Goal: Task Accomplishment & Management: Complete application form

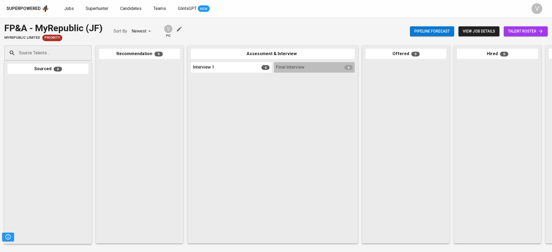
click at [27, 50] on input "Source Talents..." at bounding box center [46, 53] width 57 height 10
click at [137, 120] on div at bounding box center [139, 151] width 81 height 178
click at [76, 56] on div "Source Talents..." at bounding box center [47, 53] width 87 height 15
paste input "[EMAIL_ADDRESS][DOMAIN_NAME]"
type input "[EMAIL_ADDRESS][DOMAIN_NAME]"
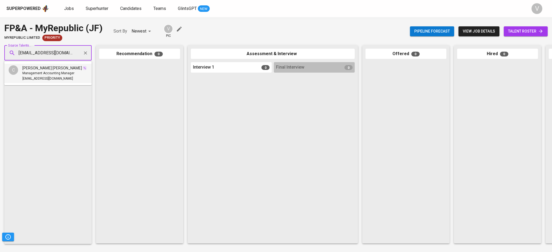
click at [50, 71] on span "Management Accounting Manager" at bounding box center [48, 73] width 52 height 5
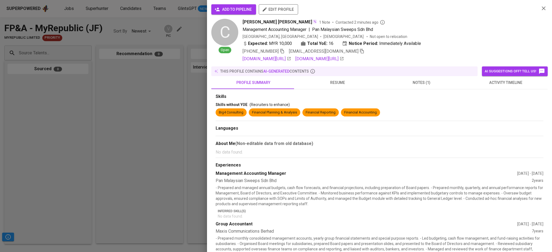
click at [244, 11] on span "add to pipeline" at bounding box center [233, 9] width 36 height 7
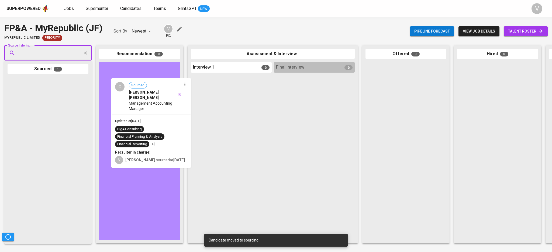
drag, startPoint x: 81, startPoint y: 103, endPoint x: 161, endPoint y: 105, distance: 79.7
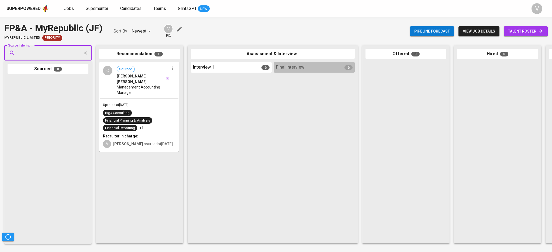
click at [62, 50] on input "Source Talents..." at bounding box center [46, 53] width 57 height 10
paste input "arifdanial7@gmail.com"
type input "arifdanial7@gmail.com"
click at [40, 70] on div "Danial Arif Azman Financial Planning Analyst arifdanial7@gmail.com" at bounding box center [47, 73] width 51 height 16
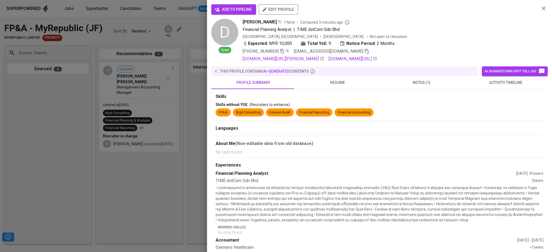
click at [242, 8] on span "add to pipeline" at bounding box center [233, 9] width 36 height 7
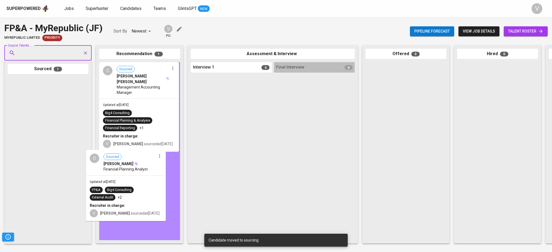
drag, startPoint x: 41, startPoint y: 103, endPoint x: 121, endPoint y: 178, distance: 109.6
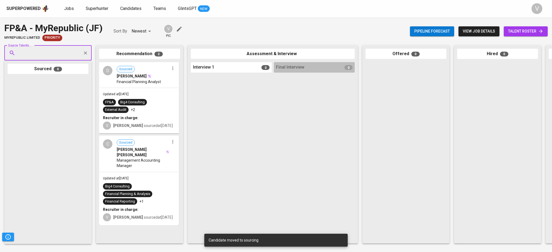
click at [60, 55] on input "Source Talents..." at bounding box center [46, 53] width 57 height 10
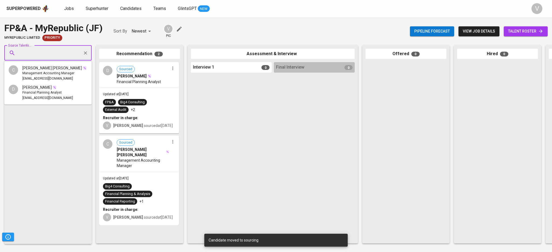
paste input "tiraadnan@gmail.com"
type input "tiraadnan@gmail.com"
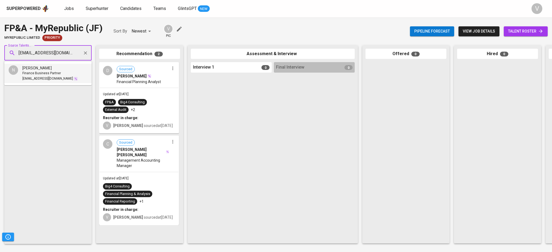
click at [48, 72] on span "Finance Business Partner" at bounding box center [41, 73] width 39 height 5
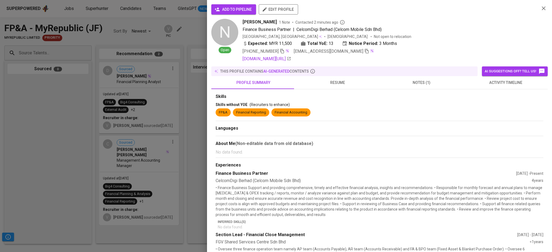
click at [235, 12] on span "add to pipeline" at bounding box center [233, 9] width 36 height 7
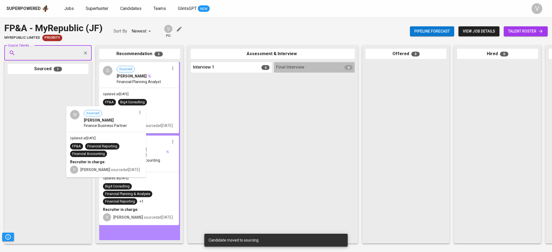
drag, startPoint x: 58, startPoint y: 100, endPoint x: 122, endPoint y: 130, distance: 70.8
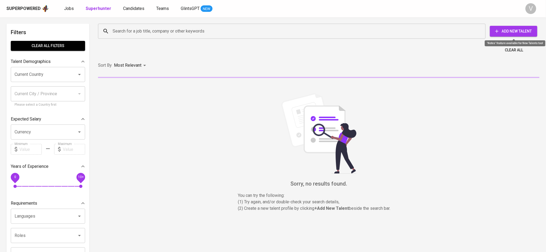
click at [505, 30] on span "Add New Talent" at bounding box center [513, 31] width 39 height 7
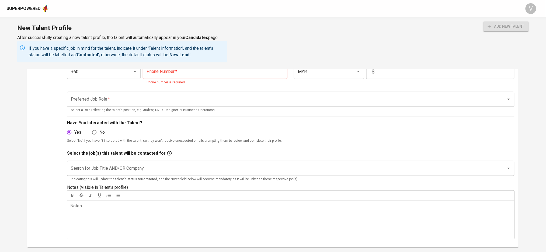
scroll to position [144, 0]
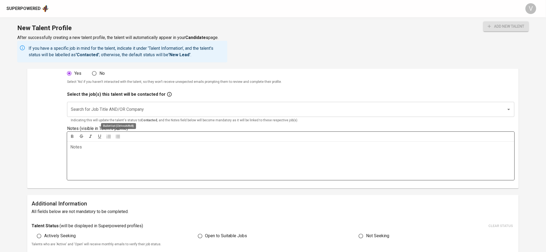
click at [117, 140] on button "button" at bounding box center [118, 137] width 8 height 8
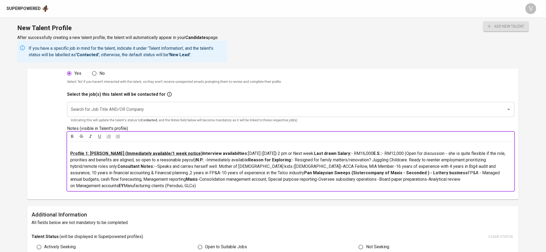
click at [125, 109] on input "Search for Job Title AND/OR Company" at bounding box center [282, 110] width 427 height 10
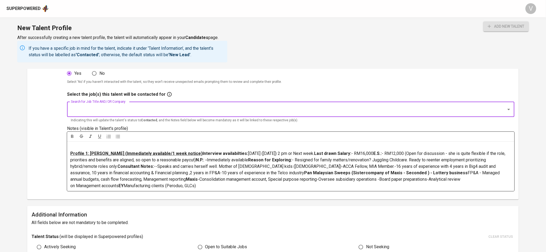
click at [149, 178] on span "-Consolidation management account, Special purpose reporting-Oversee subsidiary…" at bounding box center [265, 183] width 391 height 12
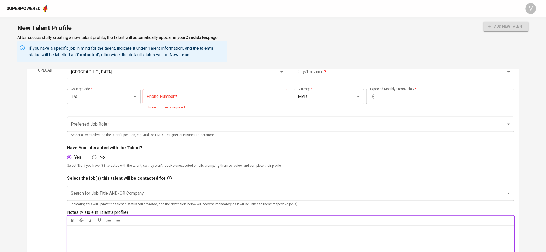
scroll to position [0, 0]
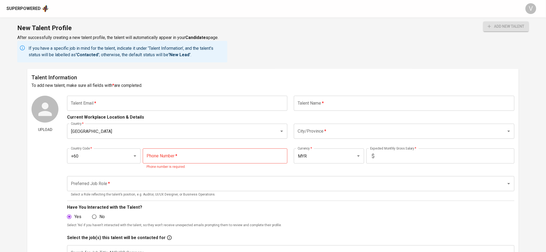
click at [190, 107] on input "text" at bounding box center [177, 103] width 220 height 15
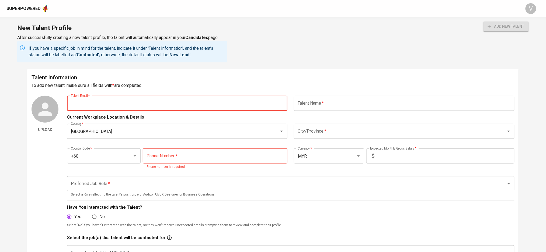
paste input "[EMAIL_ADDRESS][DOMAIN_NAME]"
type input "[EMAIL_ADDRESS][DOMAIN_NAME]"
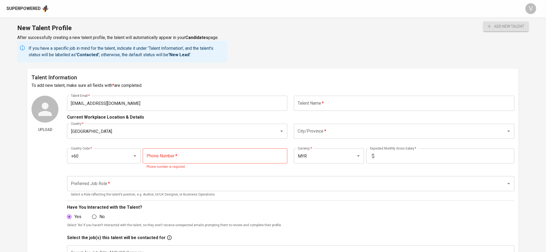
click at [312, 111] on div "Current Workplace Location & Details" at bounding box center [290, 116] width 447 height 10
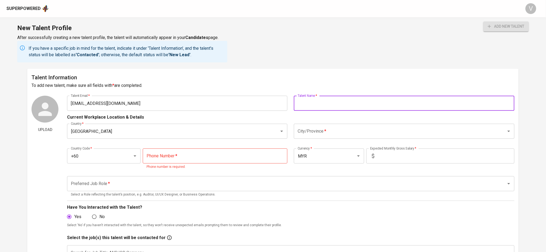
click at [316, 103] on input "text" at bounding box center [404, 103] width 220 height 15
type input "[PERSON_NAME] [PERSON_NAME]"
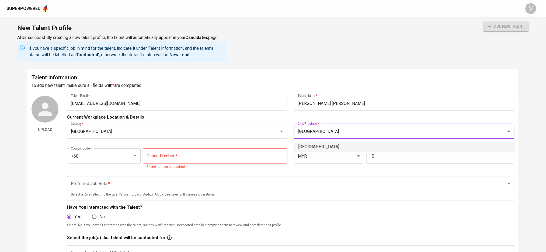
click at [323, 150] on li "[GEOGRAPHIC_DATA]" at bounding box center [404, 147] width 220 height 10
type input "[GEOGRAPHIC_DATA]"
click at [379, 152] on input "text" at bounding box center [446, 156] width 138 height 15
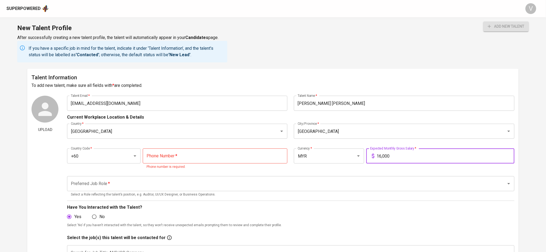
click at [199, 157] on input "tel" at bounding box center [215, 156] width 145 height 15
drag, startPoint x: 390, startPoint y: 157, endPoint x: 366, endPoint y: 157, distance: 24.5
click at [368, 155] on div "16,000 Expected Monthly Gross Salary *" at bounding box center [440, 156] width 148 height 15
drag, startPoint x: 391, startPoint y: 155, endPoint x: 355, endPoint y: 154, distance: 36.1
click at [356, 153] on div "Country Code   * +60 Country Code * Phone Number   * Phone Number * Phone numbe…" at bounding box center [290, 157] width 447 height 31
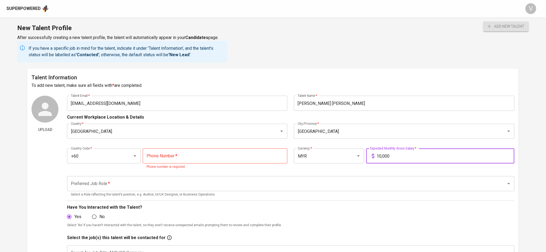
type input "10,000"
click at [220, 158] on input "tel" at bounding box center [215, 156] width 145 height 15
click at [178, 157] on input "tel" at bounding box center [215, 156] width 145 height 15
paste input "16-513-0105"
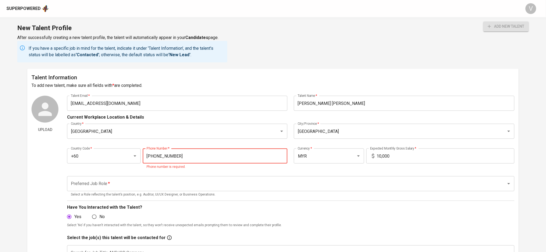
type input "16-513-0105"
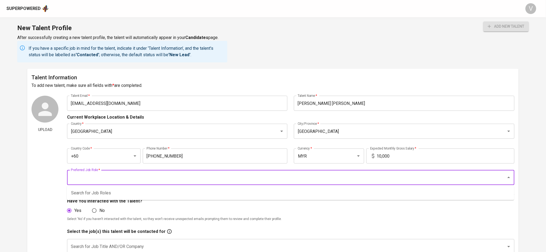
click at [142, 180] on input "Preferred Job Role   *" at bounding box center [282, 178] width 427 height 10
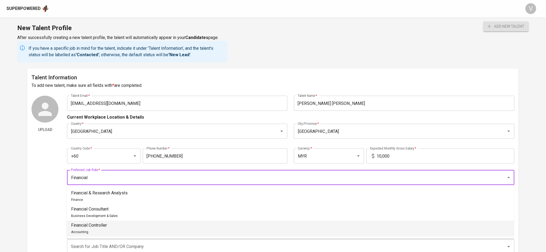
click at [102, 227] on p "Financial Controller" at bounding box center [89, 225] width 36 height 6
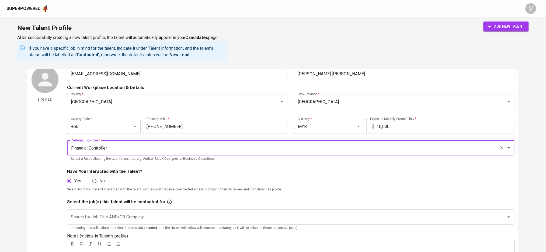
scroll to position [72, 0]
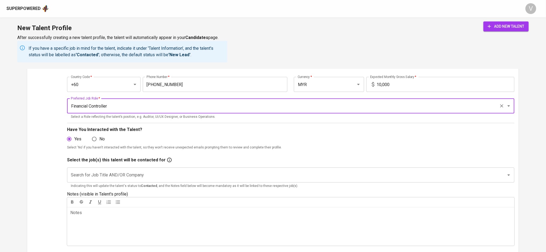
type input "Financial Controller"
click at [89, 176] on input "Search for Job Title AND/OR Company" at bounding box center [282, 175] width 427 height 10
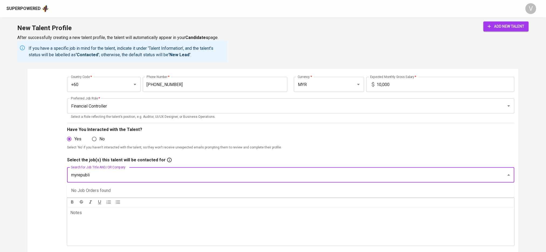
type input "myrepublic"
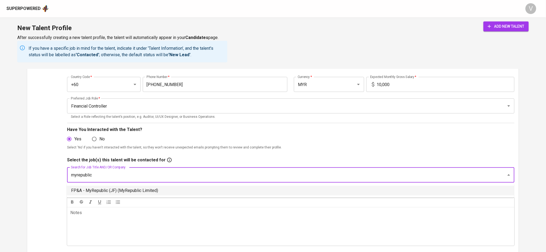
click at [109, 192] on li "FP&A - MyRepublic (JF) (MyRepublic Limited)" at bounding box center [290, 191] width 447 height 10
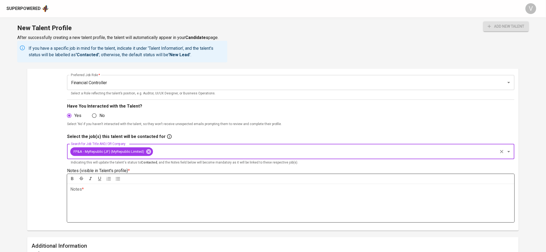
scroll to position [108, 0]
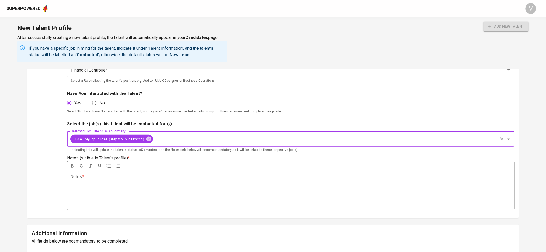
click at [127, 178] on p "Notes * ﻿" at bounding box center [290, 177] width 441 height 6
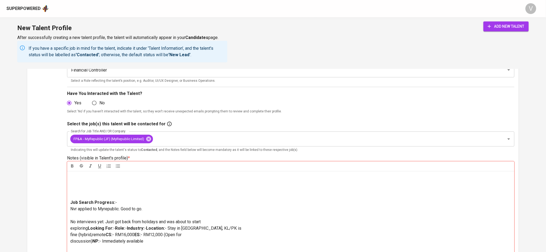
click at [92, 191] on p at bounding box center [290, 187] width 441 height 26
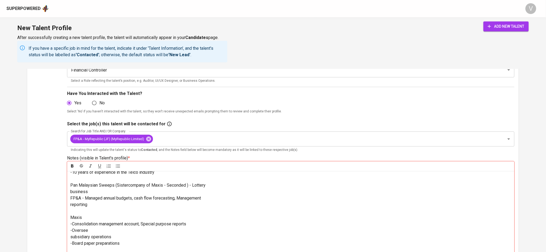
click at [88, 217] on p "-Speaks well. Mother of 2 kids (2 and 6 yo) -ACCA Fellow, MIA Member. -16 years…" at bounding box center [290, 182] width 441 height 90
click at [71, 222] on span "-Speaks well. Mother of 2 kids (2 and 6 yo) -ACCA Fellow, MIA Member. -16 years…" at bounding box center [142, 182] width 144 height 89
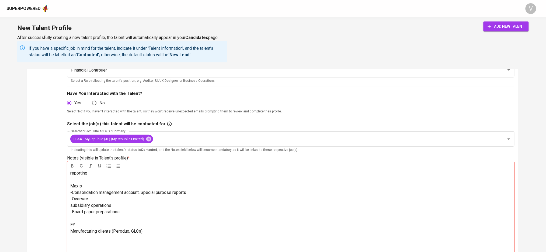
scroll to position [144, 0]
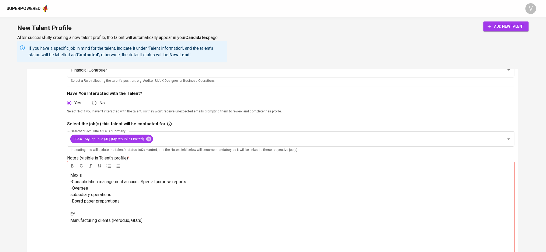
click at [70, 184] on span "-Speaks and carries herself well. Mother of 2 kids (2 and 6 yo) -ACCA Fellow, M…" at bounding box center [163, 143] width 186 height 83
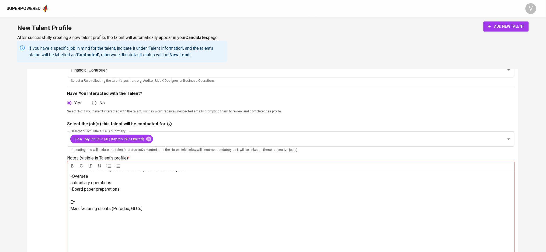
scroll to position [179, 0]
click at [70, 173] on span "-Speaks and carries herself well. Mother of 2 kids (2 and 6 yo) -ACCA Fellow, M…" at bounding box center [196, 134] width 252 height 76
click at [69, 205] on div "Job Search Progress: - Nvr applied to Myrepublic. Good to go. No interviews yet…" at bounding box center [290, 241] width 447 height 140
drag, startPoint x: 90, startPoint y: 243, endPoint x: 88, endPoint y: 219, distance: 24.8
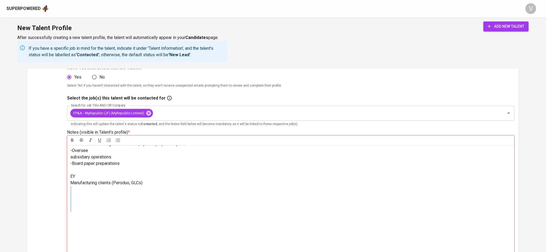
scroll to position [194, 0]
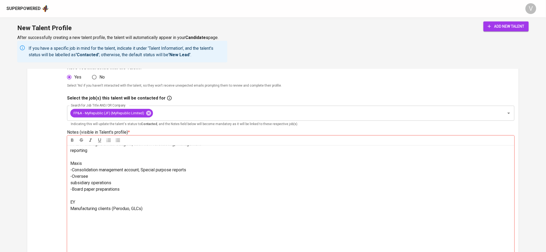
click at [111, 231] on p at bounding box center [290, 247] width 441 height 71
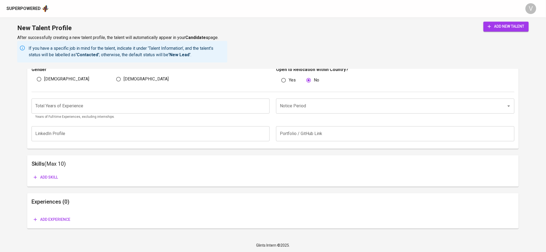
drag, startPoint x: 99, startPoint y: 219, endPoint x: 110, endPoint y: 263, distance: 45.2
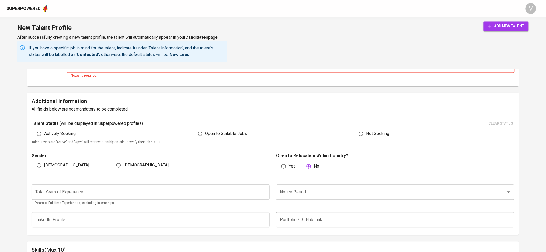
scroll to position [312, 0]
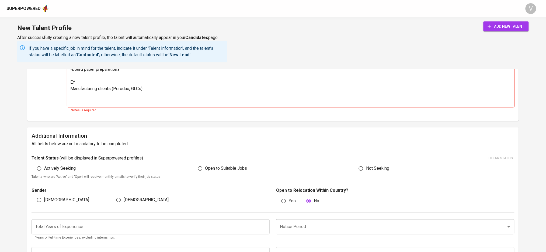
click at [202, 170] on div "Talent Status ( will be displayed in Superpowered profiles ) clear status Activ…" at bounding box center [273, 168] width 483 height 26
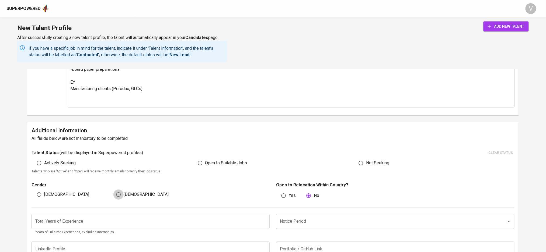
click at [120, 193] on input "[DEMOGRAPHIC_DATA]" at bounding box center [118, 195] width 10 height 10
radio input "true"
click at [200, 164] on input "Open to Suitable Jobs" at bounding box center [200, 163] width 10 height 10
radio input "true"
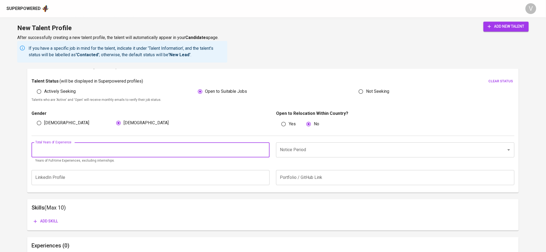
click at [206, 150] on input "number" at bounding box center [151, 149] width 238 height 15
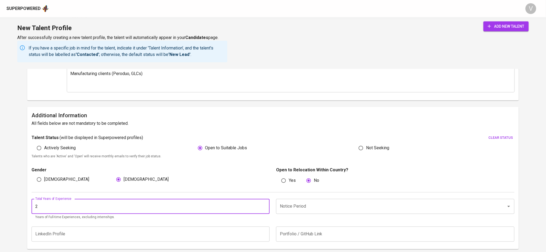
scroll to position [384, 0]
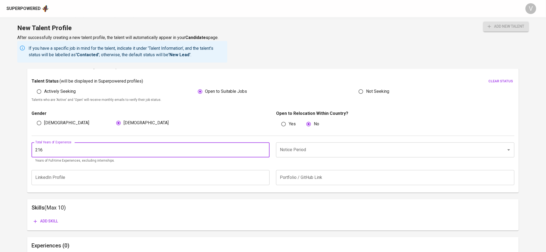
type input "216"
click at [298, 145] on input "Notice Period" at bounding box center [387, 150] width 218 height 10
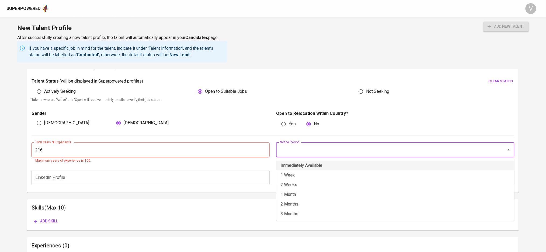
click at [306, 163] on li "Immediately Available" at bounding box center [395, 166] width 238 height 10
type input "Immediately Available"
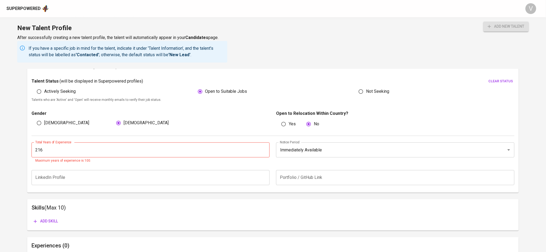
click at [145, 173] on input "text" at bounding box center [151, 177] width 238 height 15
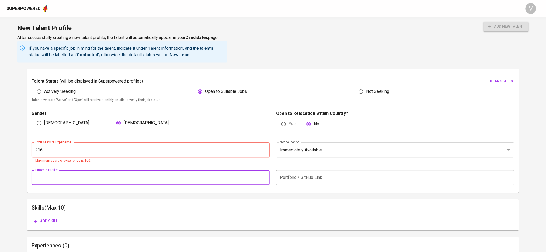
paste input "https://www.linkedin.com/in/cassie-yu-93729a273/"
type input "https://www.linkedin.com/in/cassie-yu-93729a273/"
click at [120, 151] on input "216" at bounding box center [151, 149] width 238 height 15
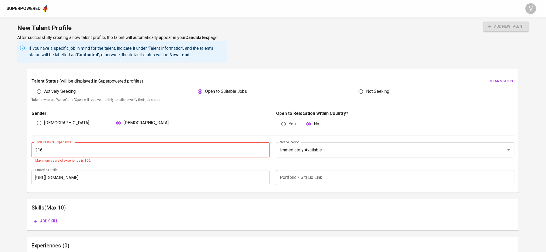
drag, startPoint x: 119, startPoint y: 149, endPoint x: 32, endPoint y: 144, distance: 86.4
click at [34, 145] on input "216" at bounding box center [151, 149] width 238 height 15
type input "16"
click at [34, 219] on icon "button" at bounding box center [35, 221] width 5 height 5
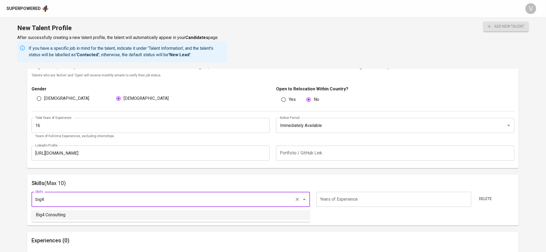
scroll to position [419, 0]
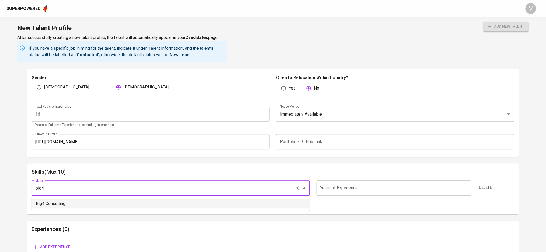
click at [61, 202] on li "Big4 Consulting" at bounding box center [171, 204] width 278 height 10
type input "Big4 Consulting"
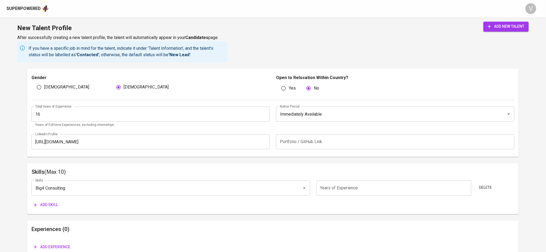
click at [324, 190] on input "number" at bounding box center [393, 188] width 155 height 15
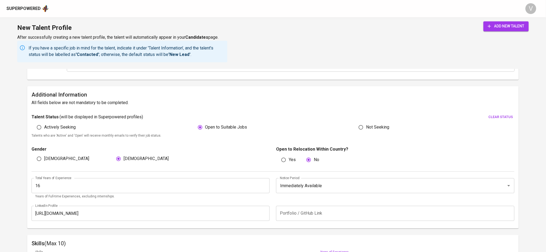
scroll to position [447, 0]
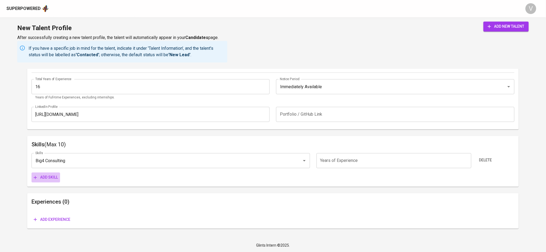
click at [34, 176] on icon "button" at bounding box center [35, 177] width 5 height 5
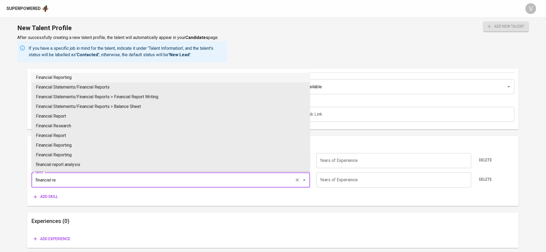
click at [67, 77] on li "Financial Reporting" at bounding box center [171, 78] width 278 height 10
type input "Financial Reporting"
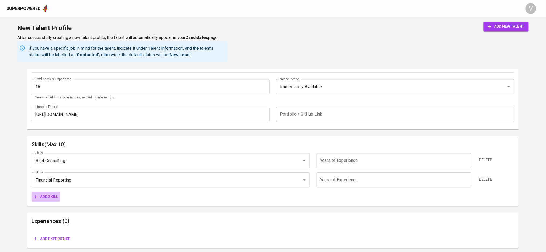
click at [42, 197] on span "Add skill" at bounding box center [46, 197] width 24 height 7
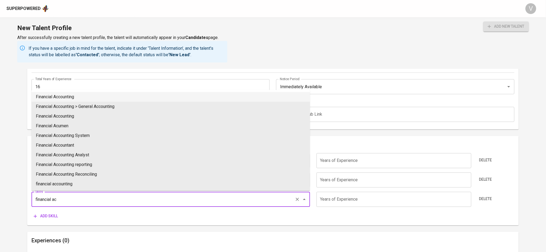
click at [78, 97] on li "Financial Accounting" at bounding box center [171, 97] width 278 height 10
type input "Financial Accounting"
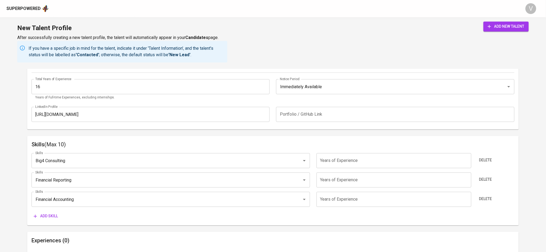
click at [41, 216] on span "Add skill" at bounding box center [46, 216] width 24 height 7
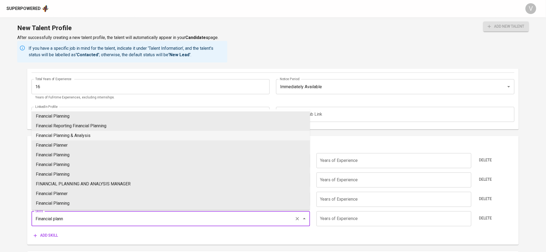
click at [67, 134] on li "Financial Planning & Analysis" at bounding box center [171, 136] width 278 height 10
type input "Financial Planning & Analysis"
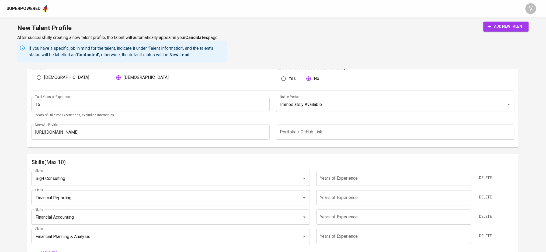
scroll to position [395, 0]
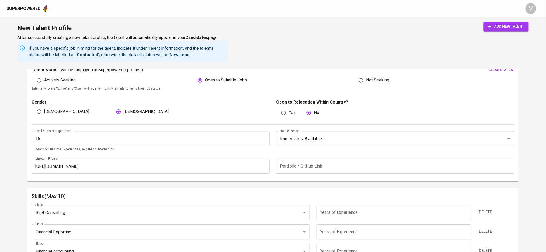
click at [320, 167] on input "text" at bounding box center [395, 166] width 238 height 15
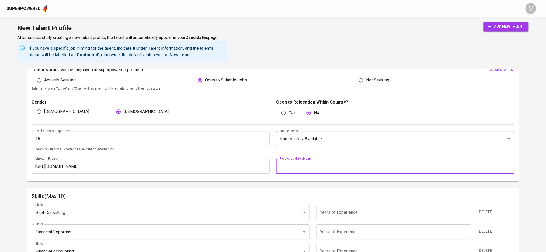
paste input "https://glints.sg.larksuite.com/file/MC7jbpKpAow395xfjVMlQoO1gHg"
type input "https://glints.sg.larksuite.com/file/MC7jbpKpAow395xfjVMlQoO1gHg"
click at [249, 125] on div "Total Years of Experience 16 Total Years of Experience Years of Full-time Exper…" at bounding box center [273, 140] width 483 height 31
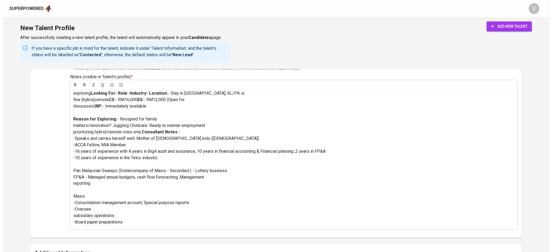
scroll to position [144, 0]
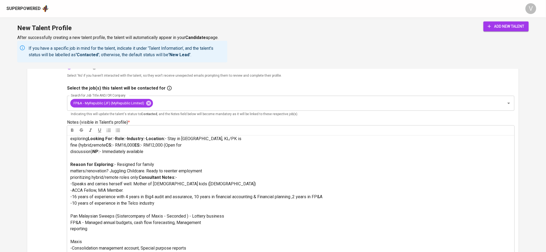
click at [499, 25] on span "add new talent" at bounding box center [506, 26] width 37 height 7
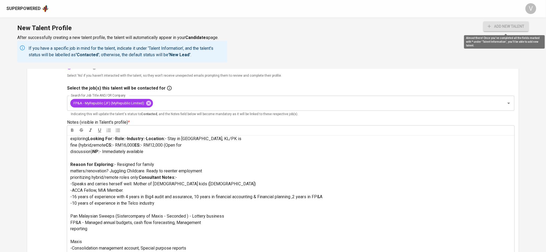
type input "Financial Planning & Analysis"
type input "Financial Accounting"
type input "Financial Reporting"
type input "Big4 Consulting"
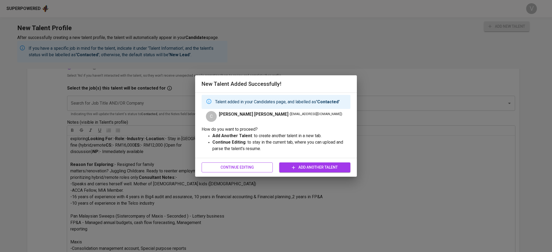
click at [263, 167] on span "Continue Editing" at bounding box center [237, 167] width 62 height 7
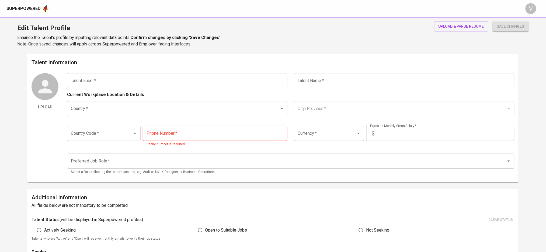
type input "cian1188@hotmail.com"
type input "Cassie Yu Kae Cian"
type input "Malaysia"
type input "Kuala Lumpur"
type input "+60"
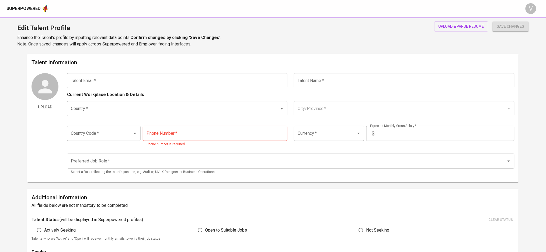
type input "16-513-0105"
type input "MYR"
type input "10,000"
type input "Financial Controller"
radio input "true"
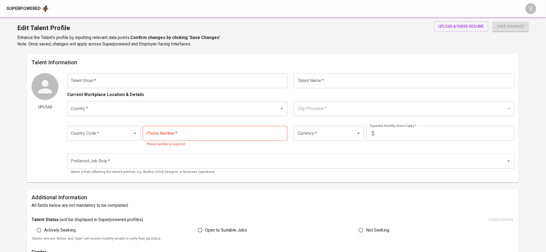
radio input "true"
type input "16"
type input "Immediately Available"
type input "https://www.linkedin.com/in/cassie-yu-93729a273/"
type input "https://glints.sg.larksuite.com/file/MC7jbpKpAow395xfjVMlQoO1gHg"
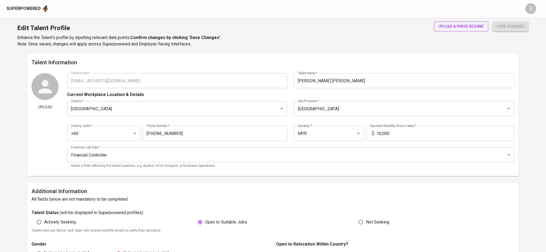
click at [447, 26] on span "upload & parse resume" at bounding box center [461, 26] width 46 height 7
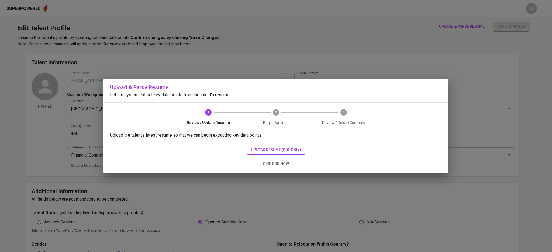
click at [261, 146] on button "upload resume (pdf only)" at bounding box center [275, 150] width 59 height 10
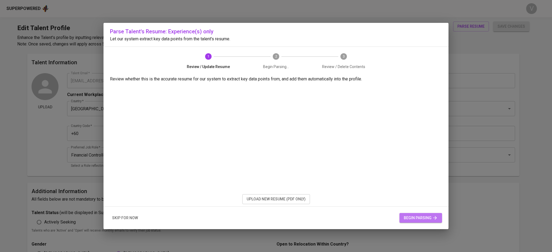
click at [414, 215] on span "begin parsing" at bounding box center [420, 218] width 34 height 7
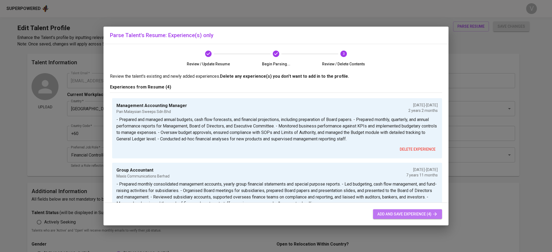
click at [396, 211] on span "add and save experience (4)" at bounding box center [407, 214] width 60 height 7
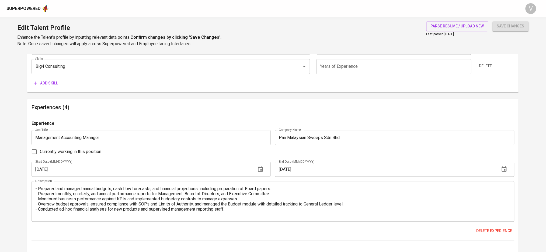
scroll to position [287, 0]
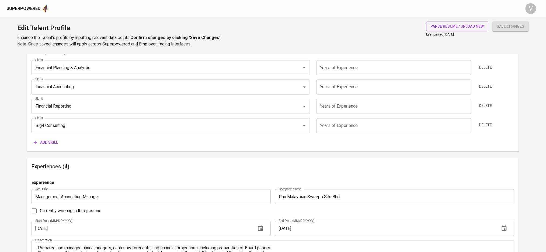
click at [498, 23] on span "save changes" at bounding box center [510, 26] width 27 height 7
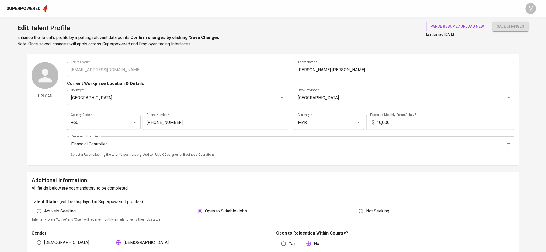
scroll to position [0, 0]
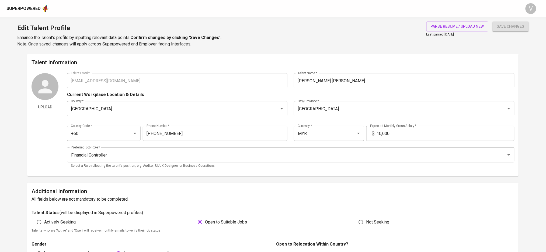
click at [38, 10] on div "Superpowered" at bounding box center [23, 9] width 34 height 6
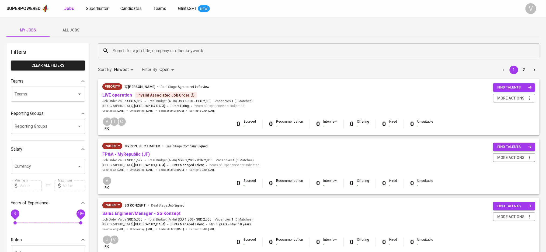
click at [145, 103] on div "Job Order Value SGD 5,852 Total Budget (All-In) USD 1,500 - USD 2,000" at bounding box center [157, 101] width 111 height 5
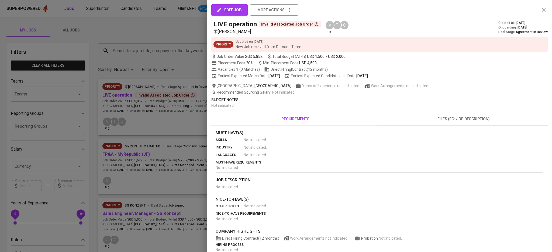
click at [160, 94] on div at bounding box center [276, 126] width 552 height 252
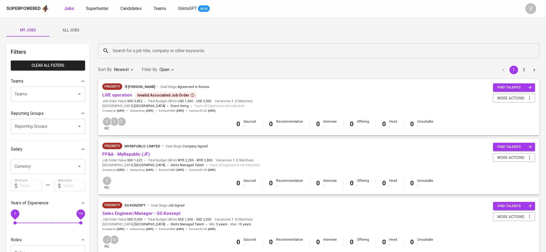
click at [161, 94] on div "Invalid Associated Job Order" at bounding box center [165, 95] width 57 height 5
click at [116, 93] on link "LIVE operation" at bounding box center [117, 95] width 30 height 5
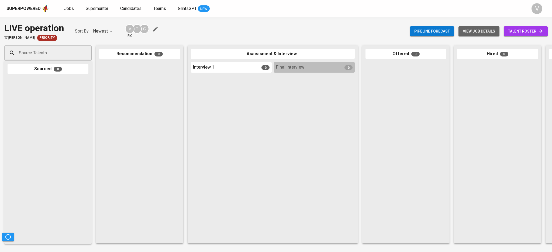
click at [469, 34] on span "view job details" at bounding box center [478, 31] width 32 height 7
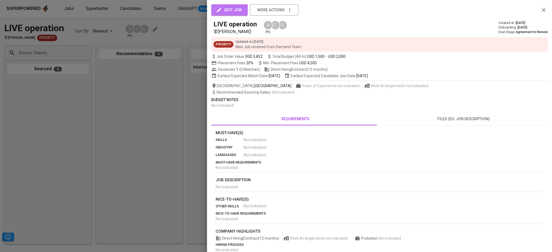
click at [236, 9] on span "edit job" at bounding box center [229, 9] width 25 height 7
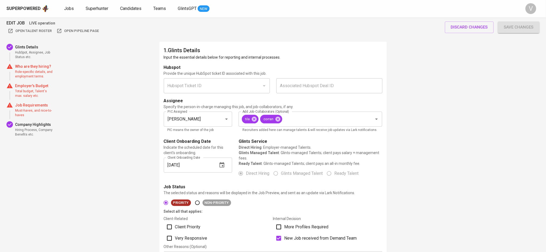
click at [225, 79] on div "Hubspot Ticket ID" at bounding box center [217, 85] width 106 height 15
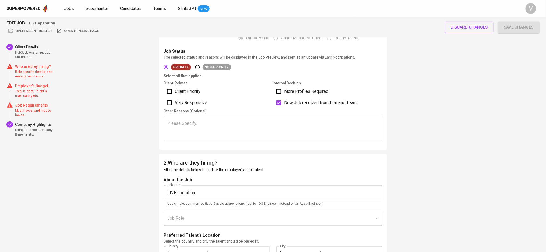
scroll to position [179, 0]
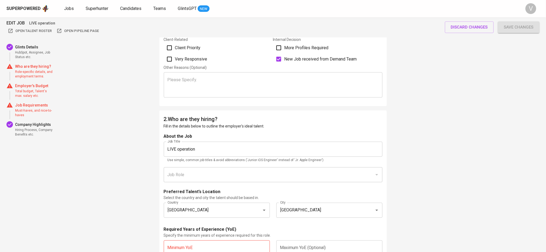
click at [200, 151] on input "LIVE operation" at bounding box center [273, 149] width 219 height 15
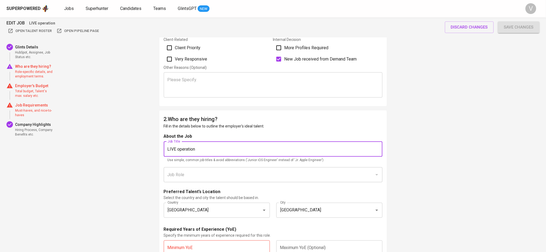
scroll to position [215, 0]
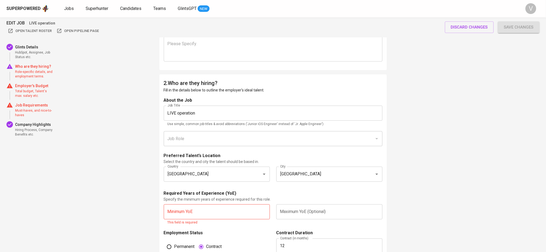
drag, startPoint x: 375, startPoint y: 139, endPoint x: 374, endPoint y: 141, distance: 2.9
click at [375, 140] on div at bounding box center [376, 139] width 7 height 8
click at [302, 146] on div "Job Role" at bounding box center [273, 138] width 219 height 15
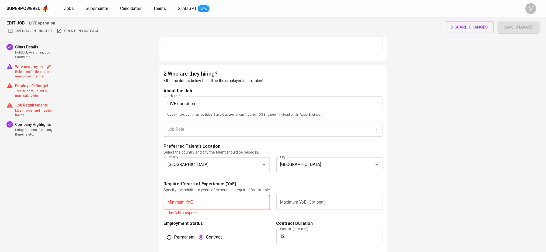
scroll to position [251, 0]
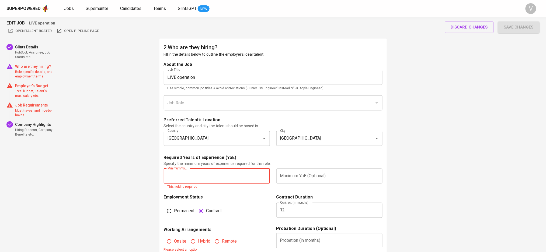
click at [198, 173] on input "text" at bounding box center [217, 176] width 106 height 15
type input "3"
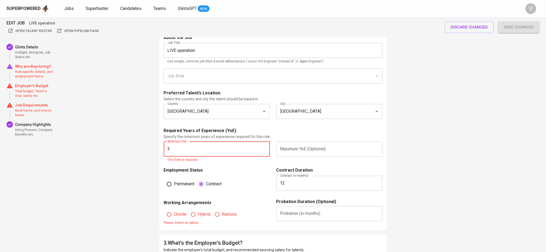
scroll to position [323, 0]
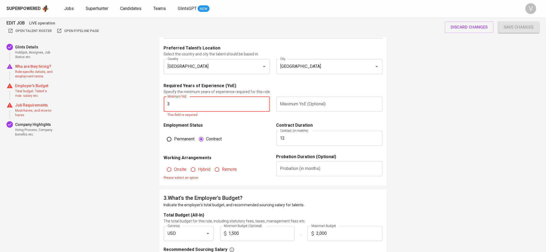
drag, startPoint x: 179, startPoint y: 170, endPoint x: 191, endPoint y: 169, distance: 12.1
click at [179, 170] on fieldset "Onsite Hybrid Remote Please select an option" at bounding box center [217, 172] width 106 height 20
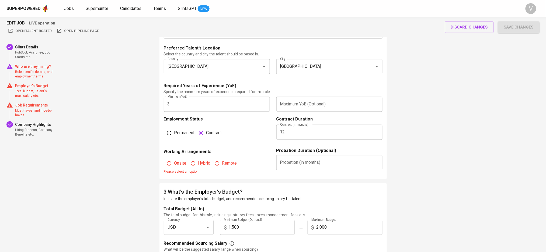
click at [176, 165] on span "Onsite" at bounding box center [180, 164] width 12 height 6
click at [174, 165] on input "Onsite" at bounding box center [169, 164] width 10 height 10
radio input "true"
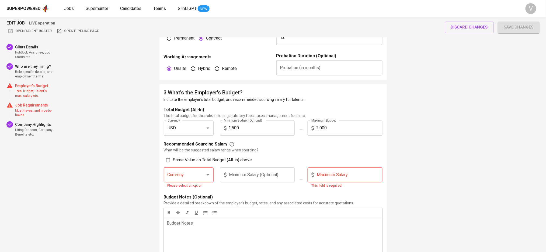
scroll to position [431, 0]
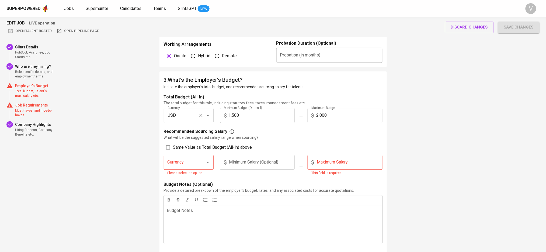
click at [197, 113] on div "USD Currency" at bounding box center [189, 115] width 50 height 15
click at [168, 146] on input "Same Value as Total Budget (All-in) above" at bounding box center [168, 147] width 10 height 10
checkbox input "true"
type input "USD"
type input "1,500"
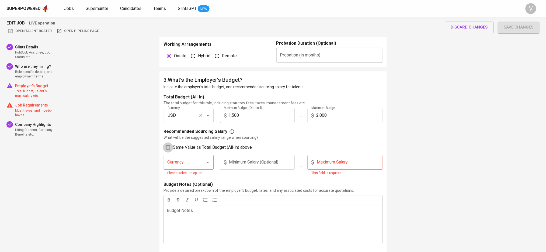
type input "2,000"
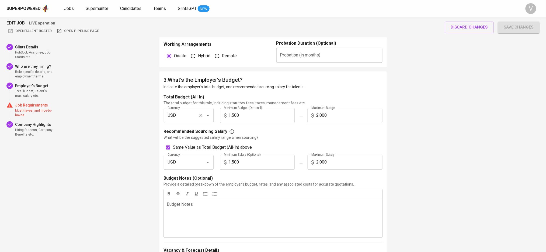
click at [207, 113] on icon "Open" at bounding box center [208, 115] width 6 height 6
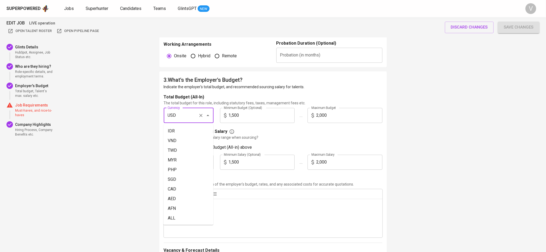
scroll to position [979, 0]
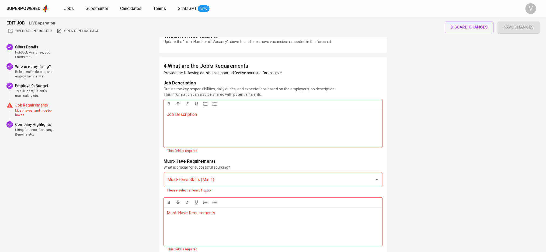
scroll to position [718, 0]
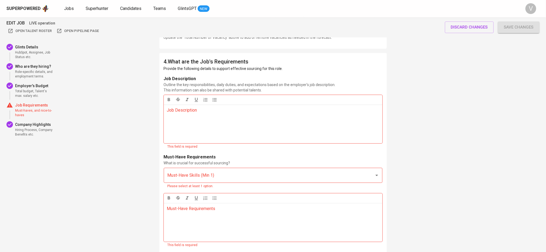
click at [193, 129] on div "Job Description ﻿" at bounding box center [273, 124] width 219 height 39
click at [192, 176] on div "Must-Have Skills (Min 1)" at bounding box center [273, 175] width 219 height 15
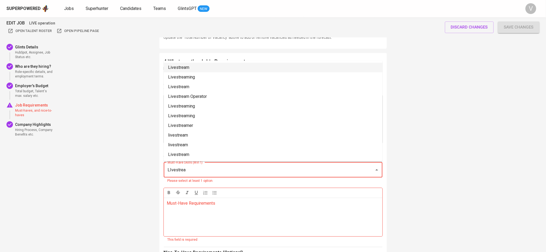
click at [182, 69] on li "Livestream" at bounding box center [273, 68] width 219 height 10
type input "LIvestrea"
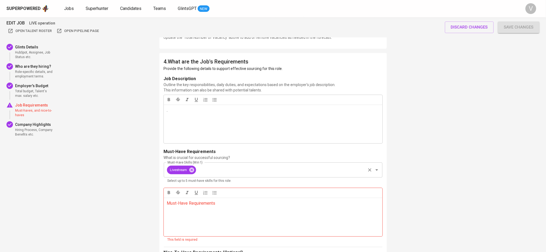
click at [217, 172] on input "Must-Have Skills (Min 1)" at bounding box center [281, 170] width 168 height 10
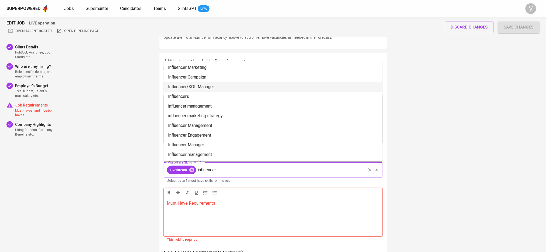
click at [200, 86] on li "Influencer/KOL Manager" at bounding box center [273, 87] width 219 height 10
type input "influencer"
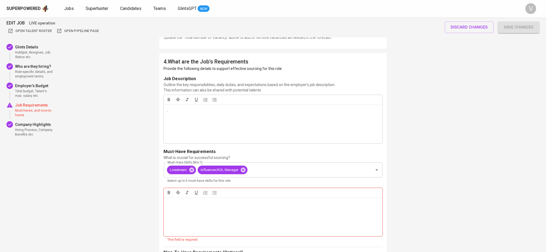
click at [191, 203] on p "Must-Have Requirements ﻿" at bounding box center [273, 203] width 212 height 6
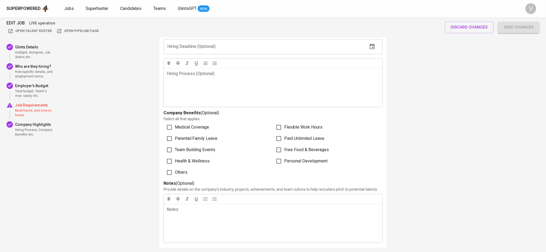
scroll to position [1130, 0]
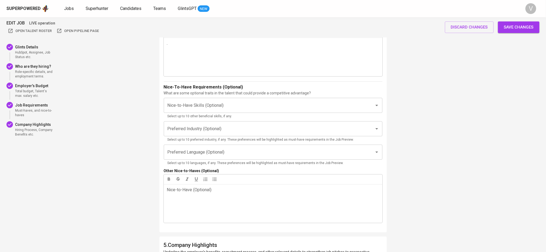
click at [36, 112] on span "Must-haves, and nice-to-haves" at bounding box center [34, 113] width 39 height 9
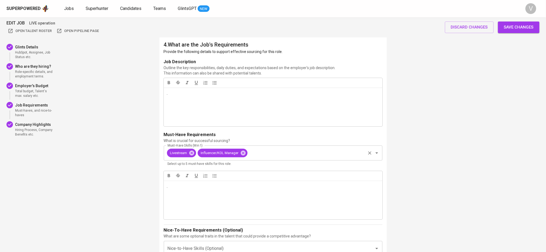
scroll to position [734, 0]
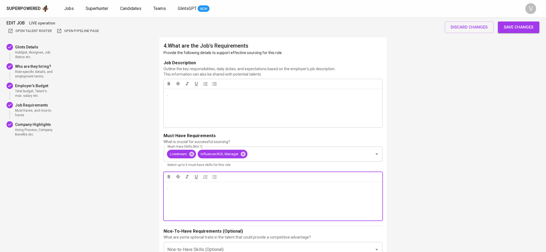
click at [180, 192] on div "." at bounding box center [273, 201] width 219 height 39
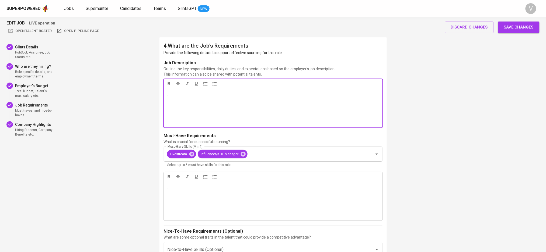
click at [262, 101] on div "." at bounding box center [273, 108] width 219 height 39
drag, startPoint x: 463, startPoint y: 97, endPoint x: 493, endPoint y: 43, distance: 62.1
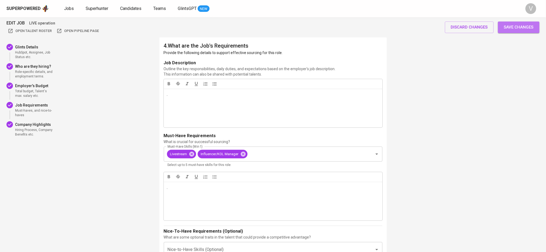
click at [507, 24] on span "Save changes" at bounding box center [519, 27] width 30 height 7
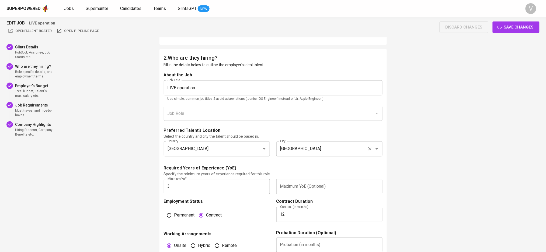
scroll to position [159, 0]
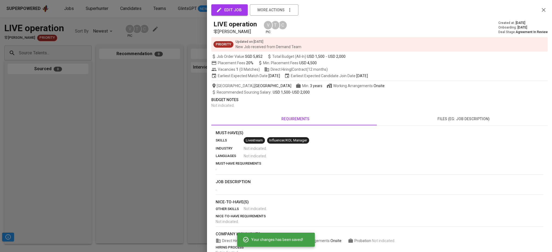
click at [541, 9] on icon "button" at bounding box center [543, 10] width 4 height 4
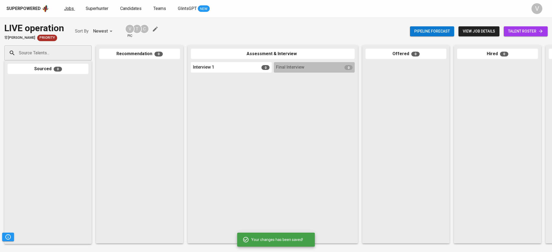
click at [65, 8] on span "Jobs" at bounding box center [69, 8] width 10 height 5
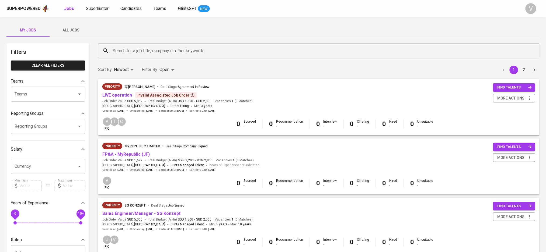
click at [182, 95] on div "Invalid Associated Job Order" at bounding box center [165, 95] width 57 height 5
click at [107, 10] on span "Superhunter" at bounding box center [97, 8] width 23 height 5
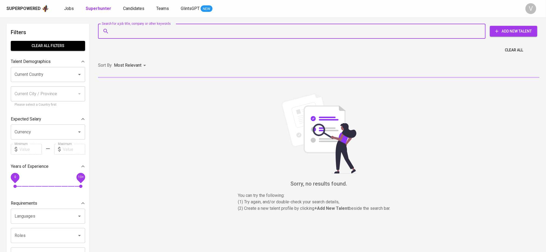
click at [194, 33] on input "Search for a job title, company or other keywords" at bounding box center [293, 31] width 364 height 10
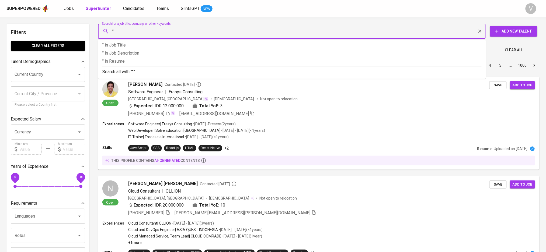
paste input "cian1188@hotmail.com"
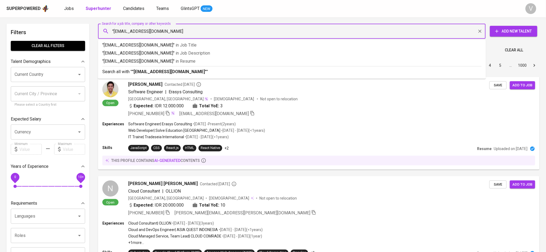
type input ""cian1188@hotmail.com""
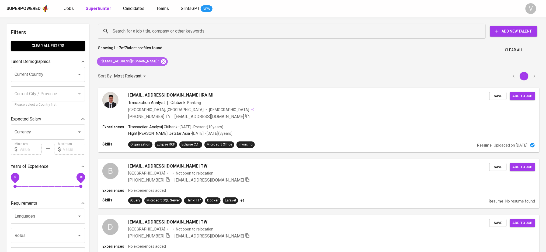
click at [161, 60] on icon at bounding box center [163, 61] width 5 height 5
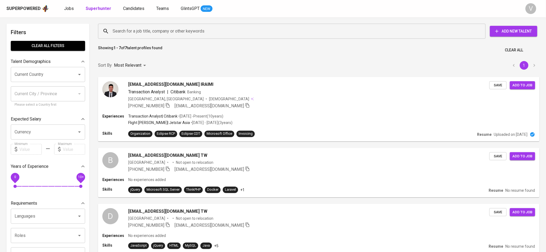
click at [154, 34] on input "Search for a job title, company or other keywords" at bounding box center [293, 31] width 364 height 10
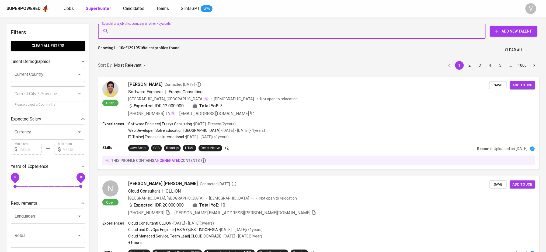
paste input "cian1188@hotmail.com"
type input "cian1188@hotmail.com"
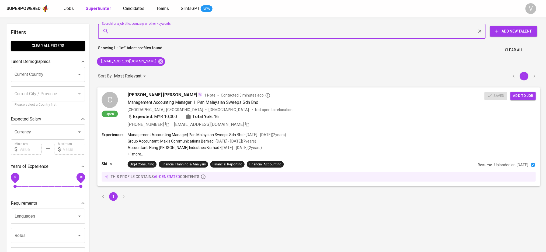
click at [520, 98] on span "Add to job" at bounding box center [523, 96] width 20 height 6
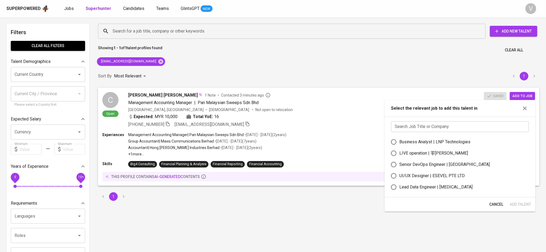
click at [453, 128] on input "text" at bounding box center [460, 126] width 138 height 11
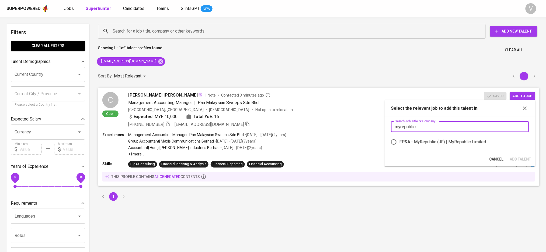
type input "myrepublic"
click at [413, 140] on div "FP&A - MyRepublic (JF) | MyRepublic Limited" at bounding box center [442, 142] width 87 height 6
click at [399, 140] on input "FP&A - MyRepublic (JF) | MyRepublic Limited" at bounding box center [393, 142] width 11 height 11
radio input "true"
click at [523, 160] on span "Add Talent" at bounding box center [520, 159] width 21 height 7
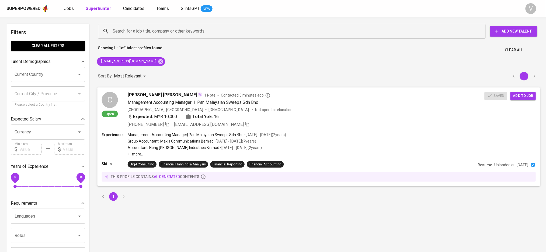
click at [157, 90] on div "C Open Cassie Yu Kae Cian 1 Note Contacted 3 minutes ago Management Accounting …" at bounding box center [318, 110] width 443 height 45
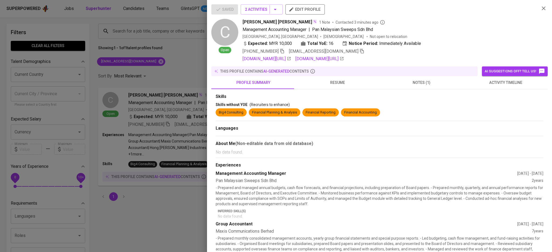
click at [410, 81] on span "notes (1)" at bounding box center [421, 82] width 78 height 7
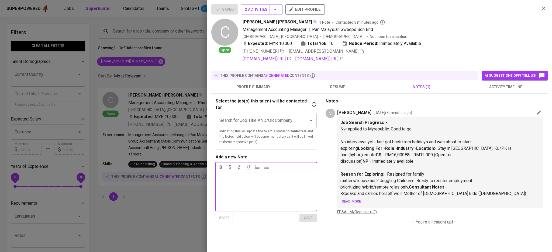
click at [349, 200] on span "Read more" at bounding box center [351, 202] width 19 height 6
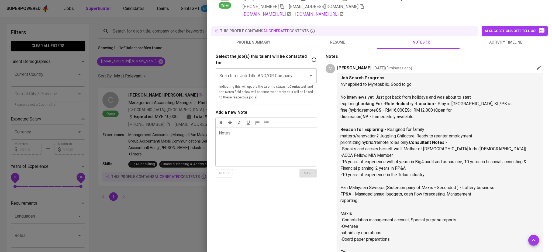
scroll to position [35, 0]
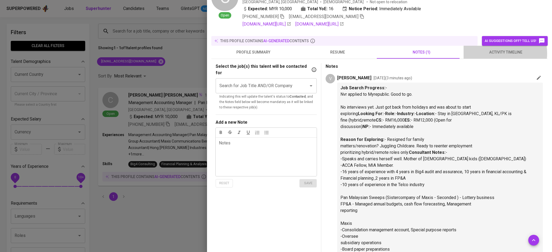
click at [493, 53] on span "activity timeline" at bounding box center [505, 52] width 78 height 7
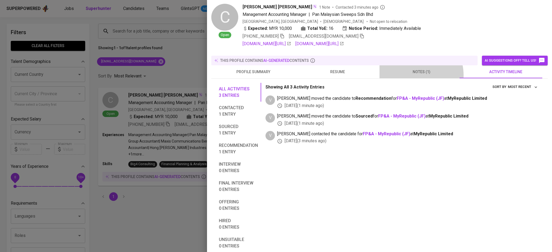
click at [410, 71] on button "notes (1)" at bounding box center [421, 71] width 84 height 13
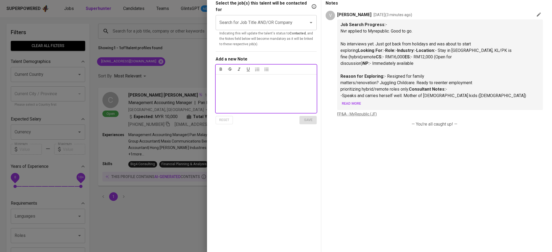
scroll to position [0, 0]
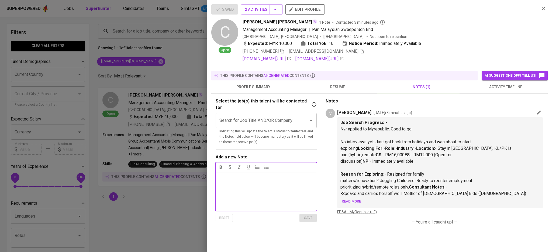
click at [296, 116] on input "Search for Job Title AND/OR Company" at bounding box center [258, 121] width 81 height 10
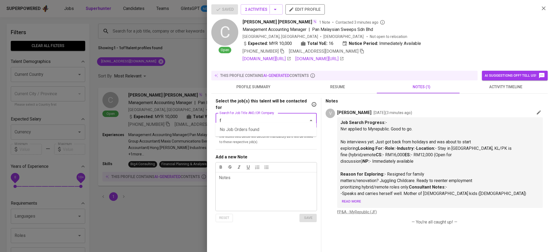
type input "fp"
click at [275, 134] on ul "FP&A - MyRepublic (JF) (MyRepublic Limited)" at bounding box center [265, 130] width 101 height 14
click at [275, 130] on li "FP&A - MyRepublic (JF) (MyRepublic Limited)" at bounding box center [265, 130] width 101 height 10
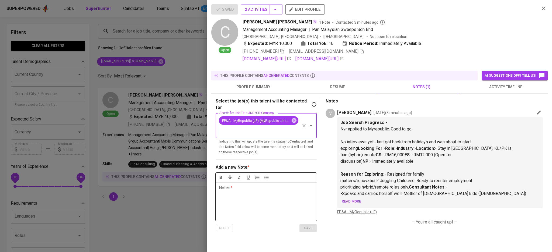
click at [266, 185] on p "Notes * ﻿" at bounding box center [266, 188] width 95 height 6
click at [309, 225] on span "save" at bounding box center [308, 228] width 12 height 6
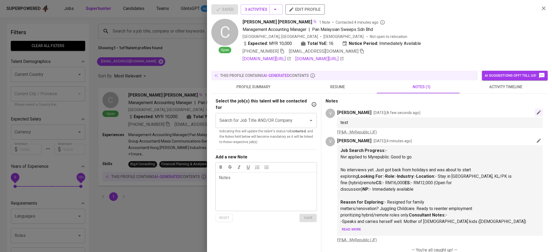
click at [536, 113] on icon "button" at bounding box center [538, 112] width 5 height 5
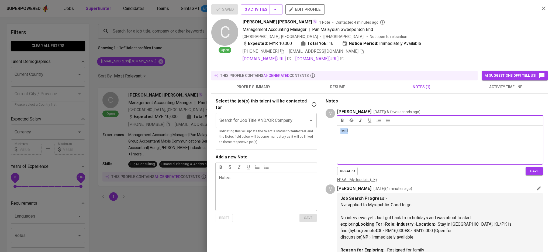
drag, startPoint x: 374, startPoint y: 138, endPoint x: 321, endPoint y: 133, distance: 53.6
click at [321, 133] on div "Select the job(s) this talent will be contacted for Search for Job Title AND/OR…" at bounding box center [379, 224] width 328 height 252
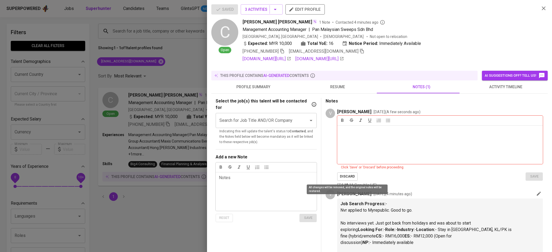
click at [352, 179] on span "discard" at bounding box center [347, 177] width 15 height 6
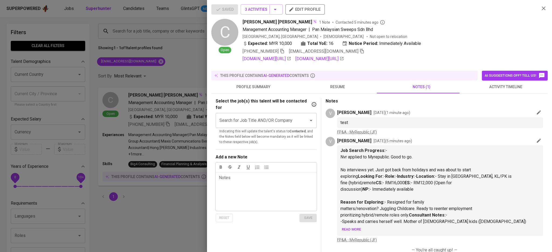
click at [540, 7] on icon "button" at bounding box center [543, 8] width 6 height 6
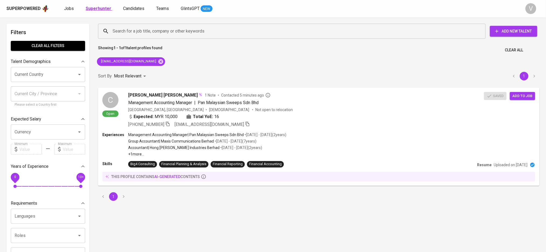
click at [96, 6] on b "Superhunter" at bounding box center [99, 8] width 26 height 5
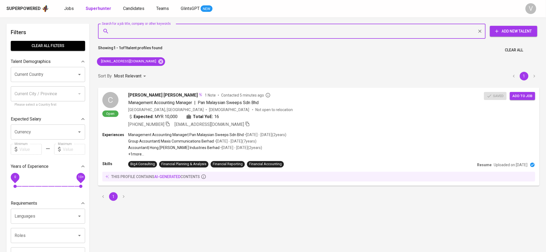
click at [128, 34] on input "Search for a job title, company or other keywords" at bounding box center [293, 31] width 364 height 10
paste input "arifdanial7@gmail.com"
type input "arifdanial7@gmail.com"
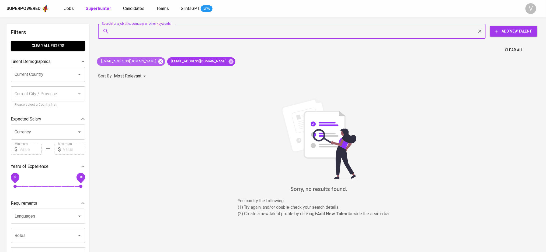
click at [158, 61] on icon at bounding box center [161, 62] width 6 height 6
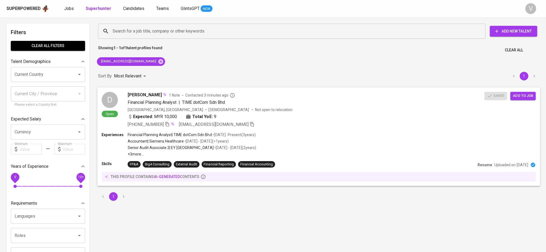
click at [522, 96] on span "Add to job" at bounding box center [523, 96] width 20 height 6
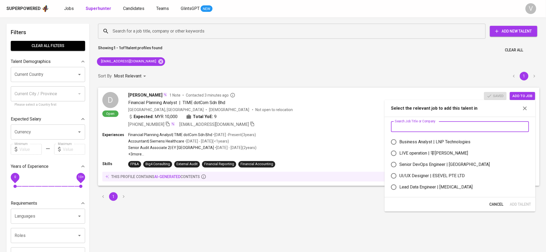
click at [423, 130] on input "text" at bounding box center [460, 126] width 138 height 11
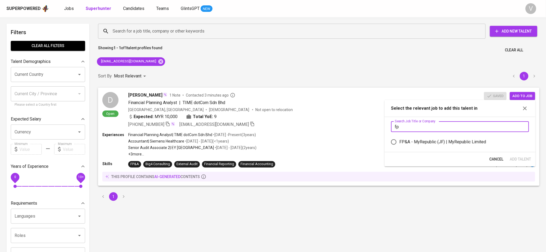
type input "fp"
click at [452, 145] on div "FP&A - MyRepublic (JF) | MyRepublic Limited" at bounding box center [442, 142] width 87 height 6
click at [399, 145] on input "FP&A - MyRepublic (JF) | MyRepublic Limited" at bounding box center [393, 142] width 11 height 11
radio input "true"
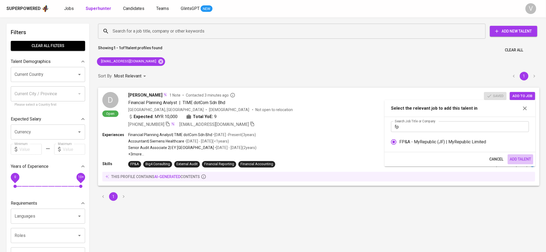
click at [517, 158] on span "Add Talent" at bounding box center [520, 159] width 21 height 7
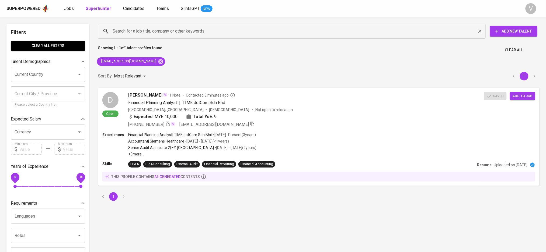
click at [123, 27] on input "Search for a job title, company or other keywords" at bounding box center [293, 31] width 364 height 10
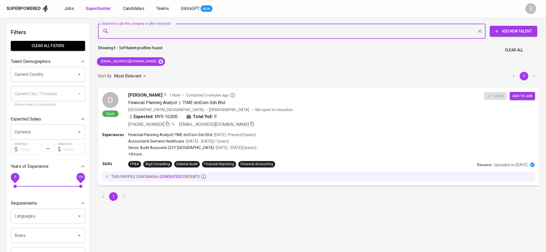
paste input "[EMAIL_ADDRESS][DOMAIN_NAME]"
type input "[EMAIL_ADDRESS][DOMAIN_NAME]"
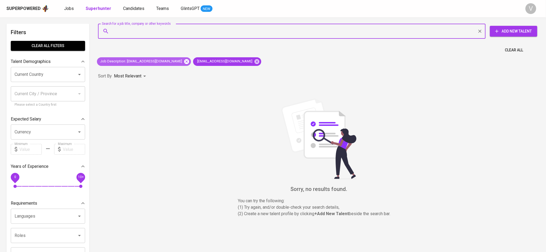
click at [184, 61] on icon at bounding box center [187, 62] width 6 height 6
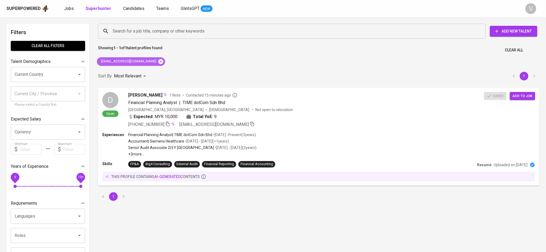
click at [158, 61] on icon at bounding box center [161, 62] width 6 height 6
click at [139, 30] on input "Search for a job title, company or other keywords" at bounding box center [293, 31] width 364 height 10
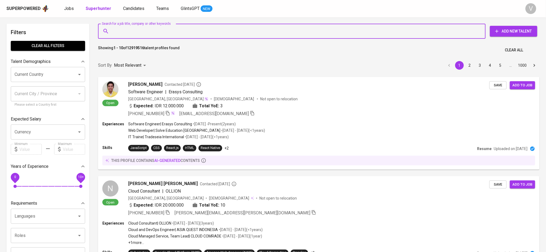
paste input "[EMAIL_ADDRESS][DOMAIN_NAME]"
type input "[EMAIL_ADDRESS][DOMAIN_NAME]"
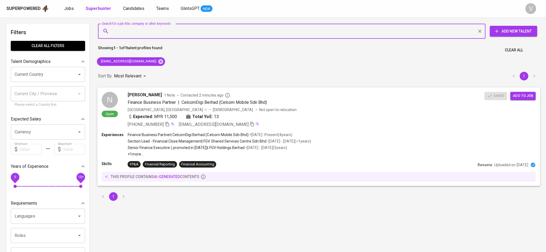
click at [523, 98] on span "Add to job" at bounding box center [523, 96] width 20 height 6
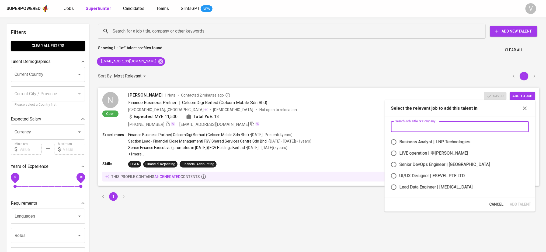
click at [468, 127] on input "text" at bounding box center [460, 126] width 138 height 11
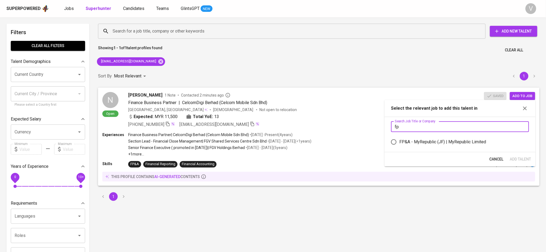
type input "fp"
click at [426, 141] on div "FP&A - MyRepublic (JF) | MyRepublic Limited" at bounding box center [442, 142] width 87 height 6
click at [399, 141] on input "FP&A - MyRepublic (JF) | MyRepublic Limited" at bounding box center [393, 142] width 11 height 11
radio input "true"
click at [521, 158] on span "Add Talent" at bounding box center [520, 159] width 21 height 7
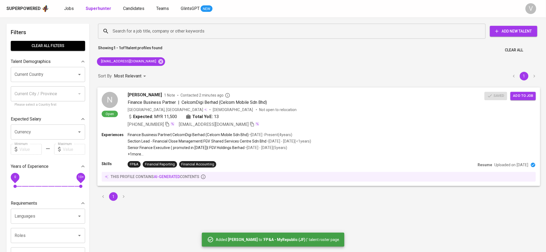
click at [137, 95] on span "[PERSON_NAME]" at bounding box center [145, 95] width 34 height 6
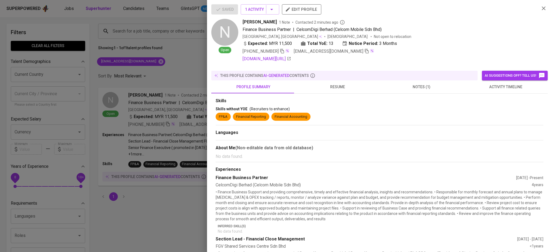
drag, startPoint x: 154, startPoint y: 64, endPoint x: 145, endPoint y: 50, distance: 16.3
click at [156, 63] on div at bounding box center [276, 126] width 552 height 252
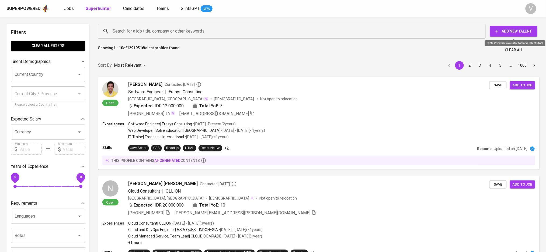
click at [493, 32] on button "Add New Talent" at bounding box center [513, 31] width 47 height 11
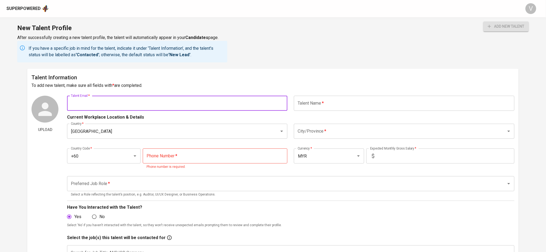
click at [135, 108] on input "text" at bounding box center [177, 103] width 220 height 15
paste input "arifdanial7@gmail.com"
type input "arifdanial7@gmail.com"
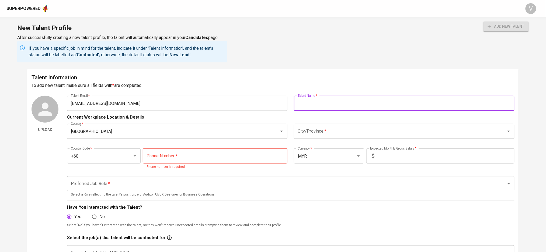
click at [332, 106] on input "text" at bounding box center [404, 103] width 220 height 15
type input "Danial Arif Azman"
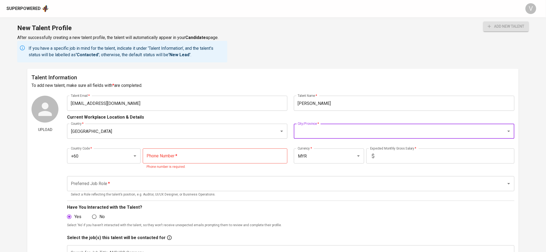
click at [333, 128] on input "City/Province   *" at bounding box center [396, 131] width 200 height 10
click at [320, 147] on li "Kuala Lumpur" at bounding box center [404, 147] width 220 height 10
type input "Kuala Lumpur"
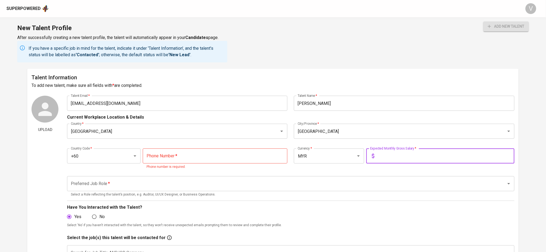
click at [377, 151] on input "text" at bounding box center [446, 156] width 138 height 15
type input "10,000"
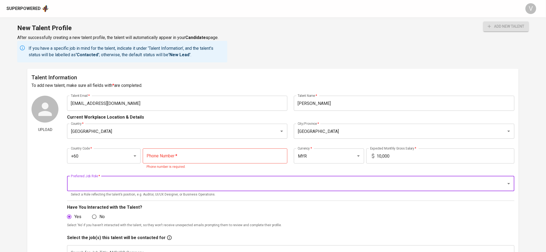
click at [242, 161] on input "tel" at bounding box center [215, 156] width 145 height 15
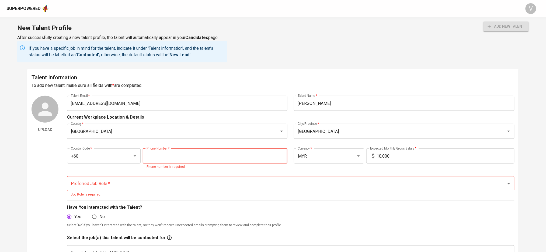
paste input "11-3758-0232"
type input "11-3758-0232"
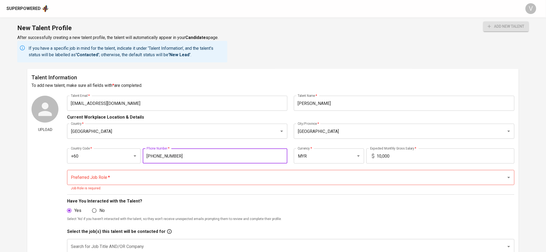
click at [170, 183] on div "Preferred Job Role *" at bounding box center [290, 177] width 447 height 15
type input "F"
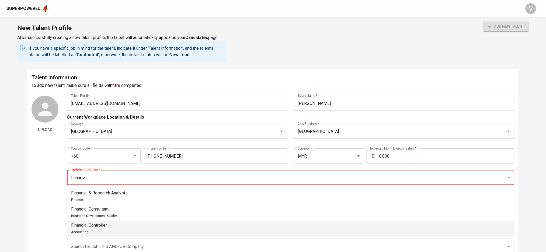
click at [88, 231] on div "Financial Controller Accounting" at bounding box center [89, 228] width 36 height 13
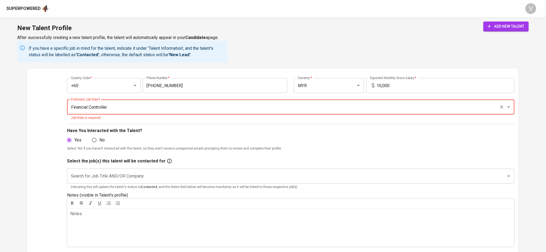
scroll to position [72, 0]
type input "Financial Controller"
click at [92, 171] on input "Search for Job Title AND/OR Company" at bounding box center [282, 175] width 427 height 10
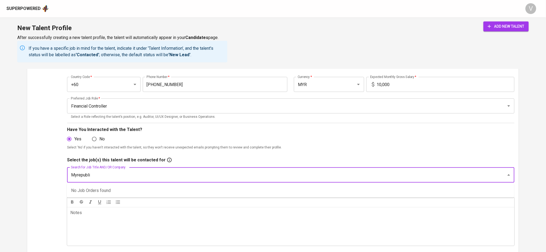
type input "Myrepublic"
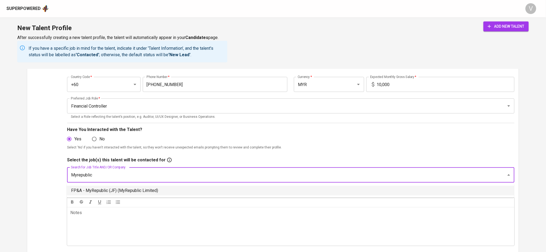
click at [105, 191] on li "FP&A - MyRepublic (JF) (MyRepublic Limited)" at bounding box center [290, 191] width 447 height 10
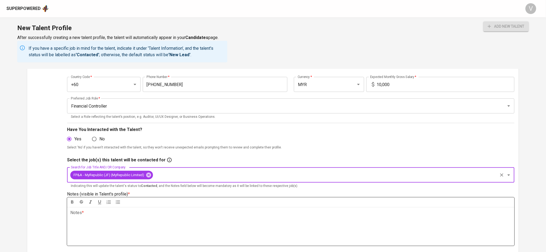
click at [109, 222] on div "Notes * ﻿" at bounding box center [290, 226] width 447 height 39
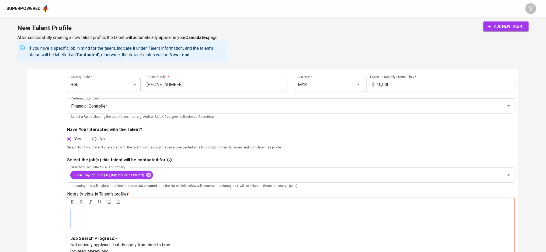
drag, startPoint x: 72, startPoint y: 235, endPoint x: 67, endPoint y: 204, distance: 31.5
click at [67, 204] on div "Upload Talent Email   * arifdanial7@gmail.com Talent Email * Talent Name   * Da…" at bounding box center [273, 190] width 483 height 333
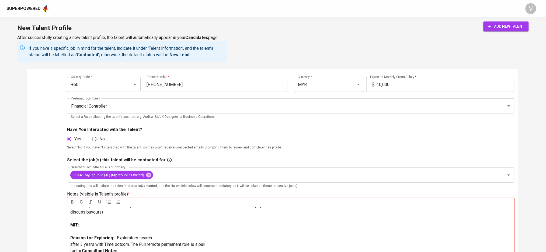
click at [71, 202] on span "- Stay Subang, Open for KL PJ." at bounding box center [154, 196] width 169 height 12
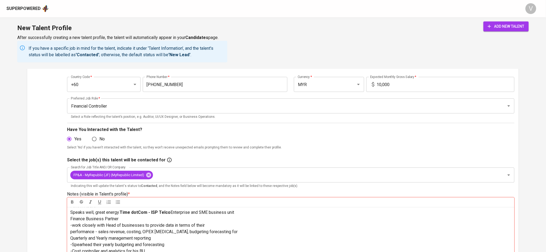
scroll to position [144, 0]
click at [71, 227] on p "Reason for Exploring: - Exploratory search after 3 years with Time dotcom. The …" at bounding box center [290, 229] width 441 height 90
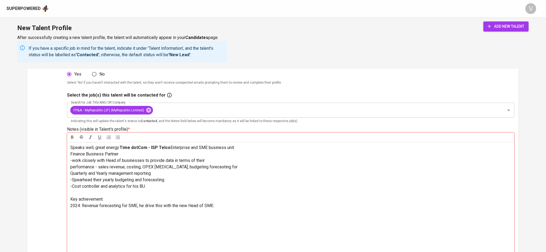
scroll to position [179, 0]
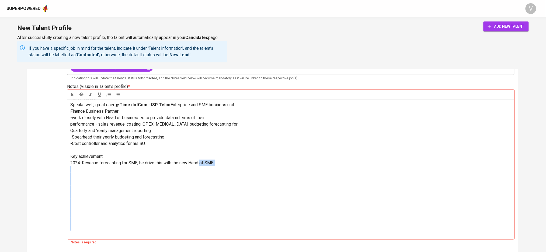
drag, startPoint x: 76, startPoint y: 235, endPoint x: 71, endPoint y: 157, distance: 77.8
click at [71, 157] on div "Job Search Progress: - Not actively applying - but do apply from time to time. …" at bounding box center [290, 170] width 447 height 140
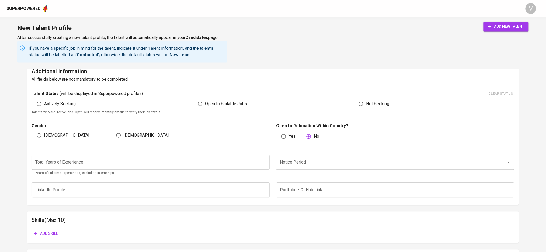
scroll to position [359, 0]
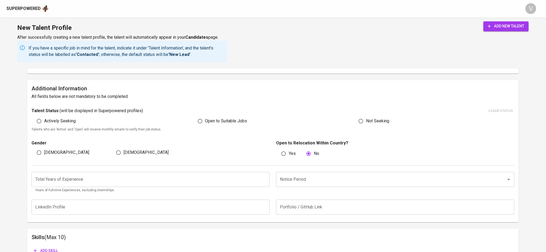
click at [60, 123] on div "Talent Status ( will be displayed in Superpowered profiles ) clear status Activ…" at bounding box center [273, 120] width 483 height 26
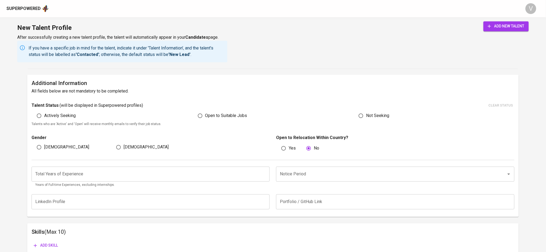
click at [63, 119] on label "Actively Seeking" at bounding box center [55, 116] width 42 height 10
click at [44, 119] on input "Actively Seeking" at bounding box center [39, 116] width 10 height 10
radio input "true"
click at [63, 119] on span "Actively Seeking" at bounding box center [60, 116] width 32 height 6
click at [44, 119] on input "Actively Seeking" at bounding box center [39, 116] width 10 height 10
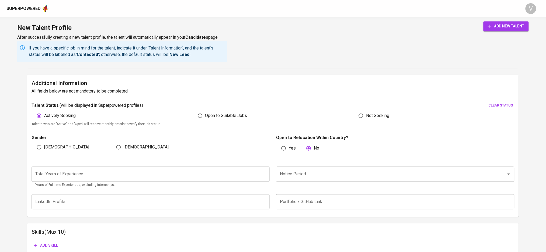
click at [48, 147] on span "[DEMOGRAPHIC_DATA]" at bounding box center [66, 147] width 45 height 6
click at [44, 147] on input "[DEMOGRAPHIC_DATA]" at bounding box center [39, 147] width 10 height 10
radio input "true"
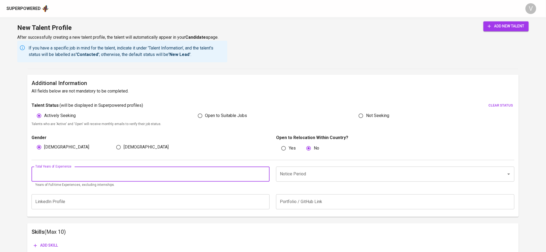
click at [144, 176] on input "number" at bounding box center [151, 174] width 238 height 15
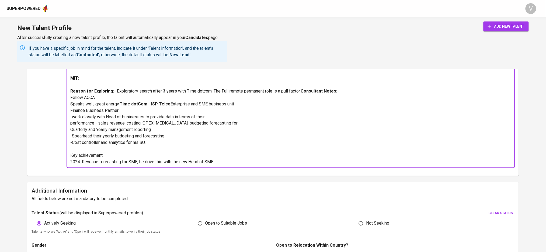
scroll to position [0, 0]
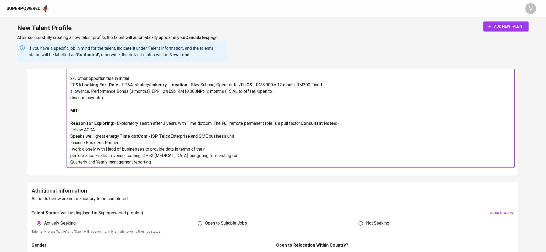
drag, startPoint x: 124, startPoint y: 113, endPoint x: 90, endPoint y: 113, distance: 33.9
click at [90, 112] on div "Job Search Progress: - Not actively applying - but do apply from time to time. …" at bounding box center [290, 98] width 447 height 140
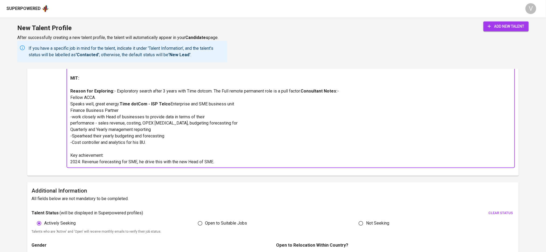
scroll to position [72, 0]
drag, startPoint x: 122, startPoint y: 138, endPoint x: 57, endPoint y: 128, distance: 65.8
click at [57, 128] on div "Upload Talent Email   * arifdanial7@gmail.com Talent Email * Talent Name   * Da…" at bounding box center [273, 8] width 483 height 327
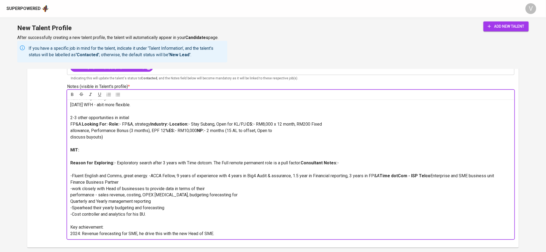
scroll to position [108, 0]
click at [71, 169] on span "- -Fluent English and Comms, great energy. -ACCA Fellow, 9 years of experience …" at bounding box center [224, 170] width 309 height 18
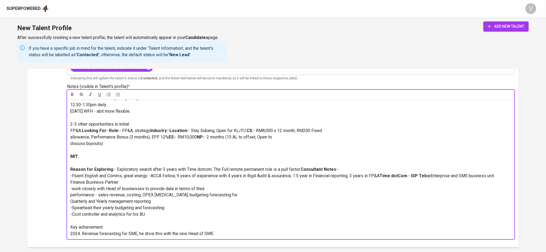
click at [150, 167] on span "- -Fluent English and Comms, great energy. -ACCA Fellow, 9 years of experience …" at bounding box center [224, 173] width 309 height 12
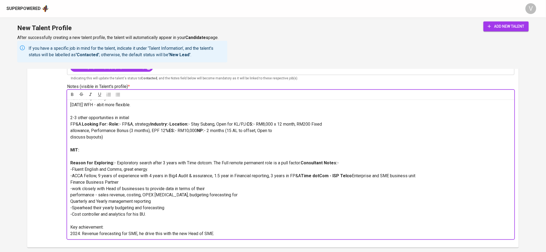
click at [78, 188] on p "-ACCA Fellow, 9 years of experience with 4 years in Big4 Audit & assurance, 1.5…" at bounding box center [290, 205] width 441 height 65
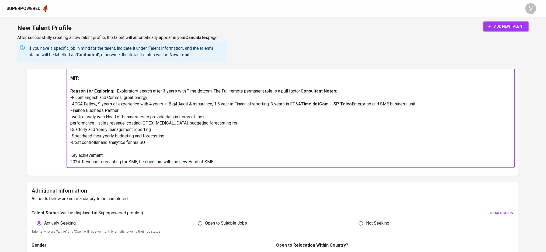
scroll to position [428, 0]
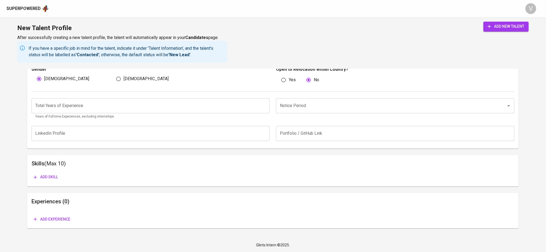
click at [103, 109] on input "number" at bounding box center [151, 105] width 238 height 15
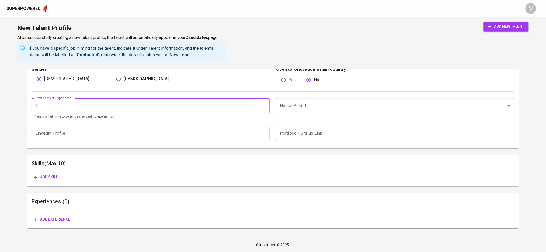
click at [88, 110] on input "9" at bounding box center [151, 105] width 238 height 15
type input "9"
click at [292, 105] on input "Notice Period" at bounding box center [387, 106] width 218 height 10
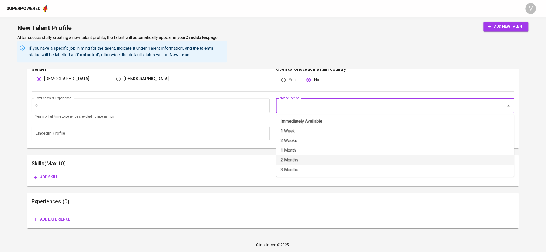
click at [290, 157] on li "2 Months" at bounding box center [395, 160] width 238 height 10
type input "2 Months"
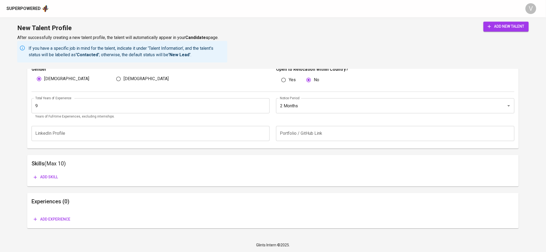
click at [145, 132] on input "text" at bounding box center [151, 133] width 238 height 15
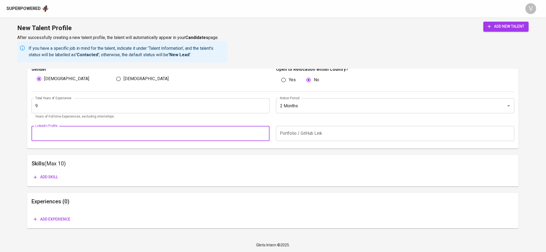
paste input "https://www.linkedin.com/in/danial-arif-azman-fcca-c-a-m-39719aa3"
type input "https://www.linkedin.com/in/danial-arif-azman-fcca-c-a-m-39719aa3"
click at [307, 135] on input "text" at bounding box center [395, 133] width 238 height 15
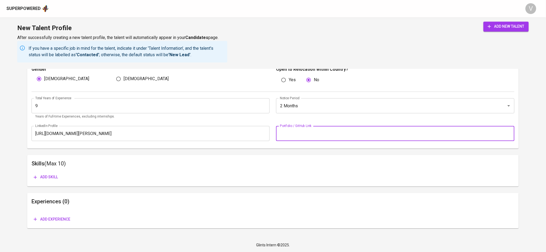
paste input "https://glints.sg.larksuite.com/file/QTzEblQlKoIsIIxujzxlS23sgGd"
type input "https://glints.sg.larksuite.com/file/QTzEblQlKoIsIIxujzxlS23sgGd"
click at [54, 178] on span "Add skill" at bounding box center [46, 177] width 24 height 7
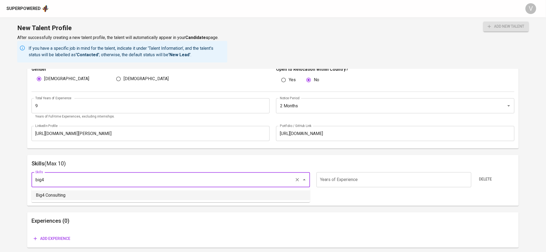
click at [63, 197] on li "Big4 Consulting" at bounding box center [171, 196] width 278 height 10
type input "Big4 Consulting"
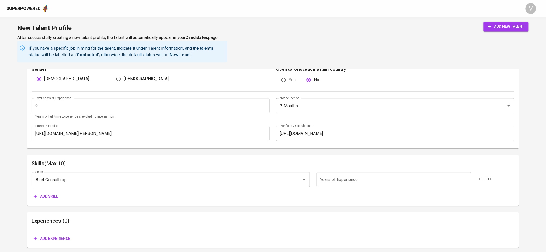
click at [49, 192] on button "Add skill" at bounding box center [46, 197] width 29 height 10
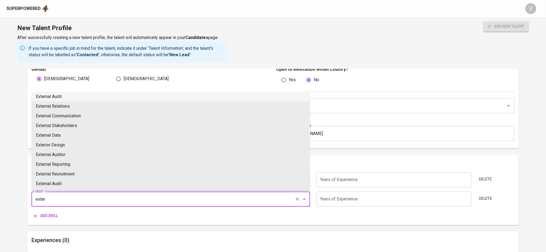
click at [73, 93] on li "External Audit" at bounding box center [171, 97] width 278 height 10
type input "External Audit"
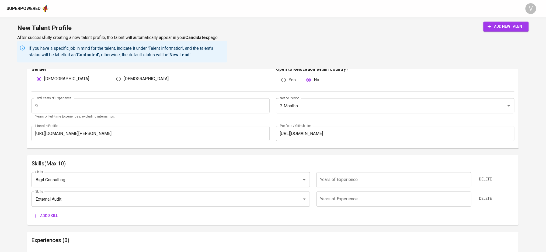
click at [36, 217] on icon "button" at bounding box center [35, 216] width 5 height 5
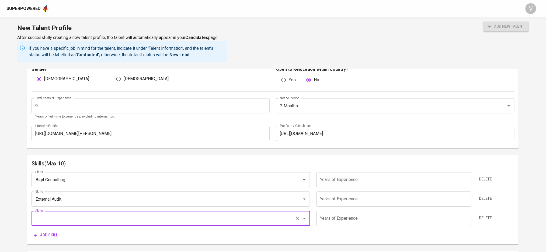
click at [60, 214] on input "Skills" at bounding box center [163, 219] width 259 height 10
click at [191, 222] on input "Skills" at bounding box center [163, 219] width 259 height 10
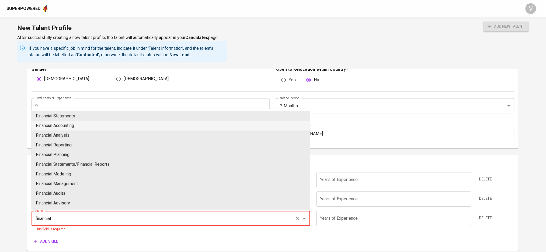
click at [145, 126] on li "Financial Accounting" at bounding box center [171, 126] width 278 height 10
type input "Financial Accounting"
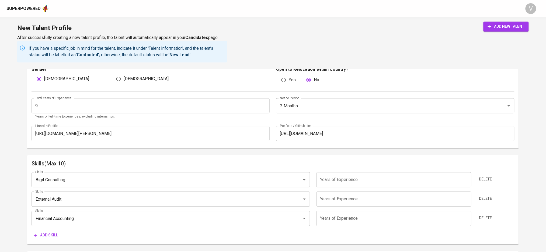
click at [54, 236] on span "Add skill" at bounding box center [46, 235] width 24 height 7
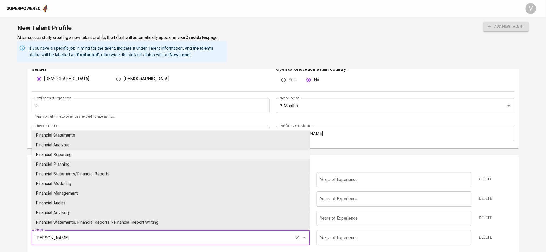
click at [74, 155] on li "Financial Reporting" at bounding box center [171, 155] width 278 height 10
type input "Financial Reporting"
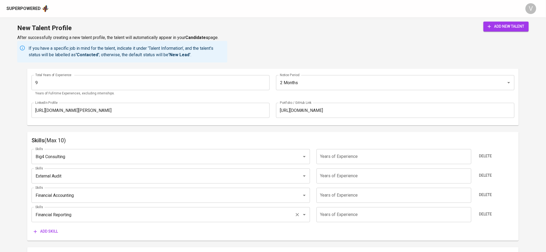
scroll to position [464, 0]
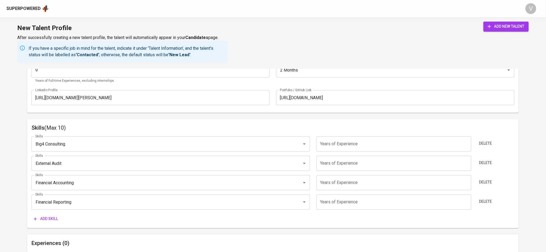
click at [39, 217] on span "Add skill" at bounding box center [46, 219] width 24 height 7
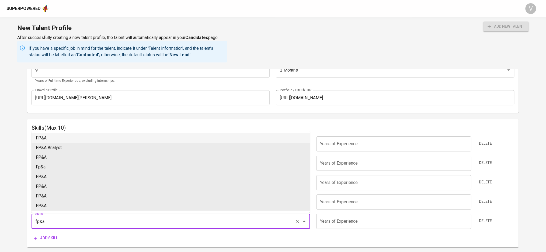
click at [50, 140] on li "FP&A" at bounding box center [171, 138] width 278 height 10
type input "FP&A"
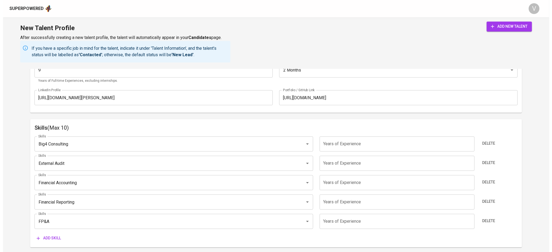
scroll to position [524, 0]
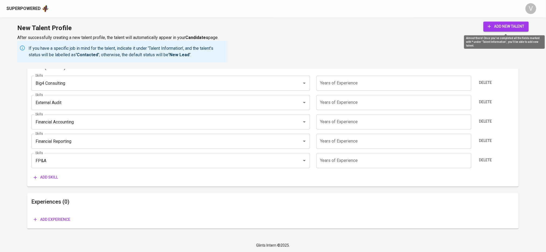
click at [499, 26] on span "add new talent" at bounding box center [506, 26] width 37 height 7
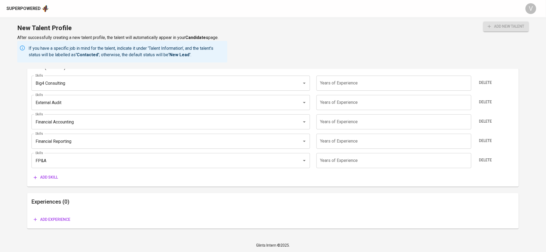
type input "FP&A"
type input "Financial Reporting"
type input "External Audit"
type input "Big4 Consulting"
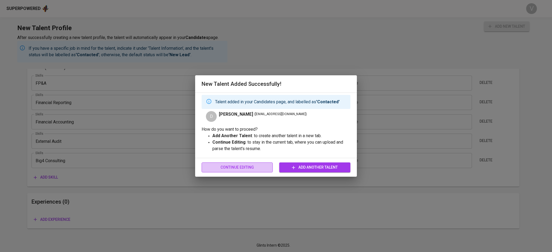
click at [244, 164] on span "Continue Editing" at bounding box center [237, 167] width 62 height 7
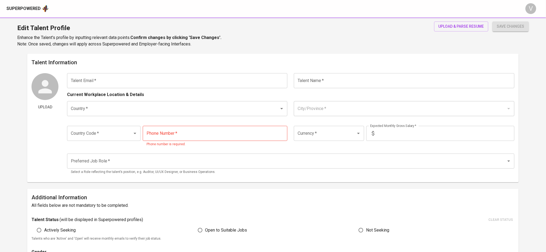
type input "arifdanial7@gmail.com"
type input "Danial Arif Azman"
type input "Malaysia"
type input "Kuala Lumpur"
type input "+60"
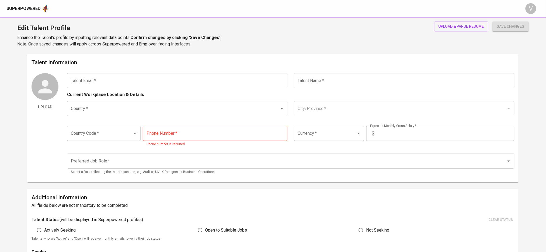
type input "11-3758-0232"
type input "MYR"
type input "10,000"
type input "Financial Controller"
radio input "true"
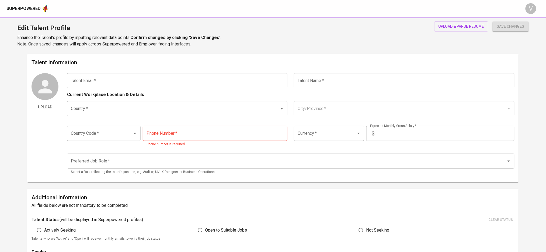
radio input "true"
type input "9"
type input "2 Months"
type input "https://www.linkedin.com/in/danial-arif-azman-fcca-c-a-m-39719aa3"
type input "https://glints.sg.larksuite.com/file/QTzEblQlKoIsIIxujzxlS23sgGd"
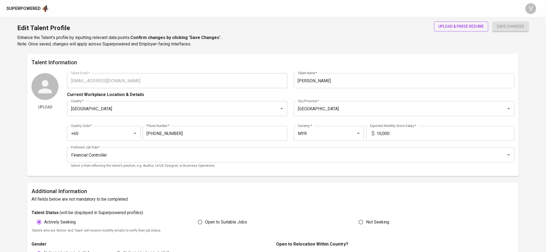
click at [450, 26] on span "upload & parse resume" at bounding box center [461, 26] width 46 height 7
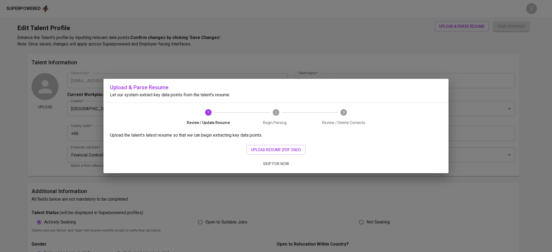
click at [276, 145] on div "Upload the talent's latest resume so that we can begin extracting key data poin…" at bounding box center [275, 152] width 345 height 41
click at [276, 146] on button "upload resume (pdf only)" at bounding box center [275, 150] width 59 height 10
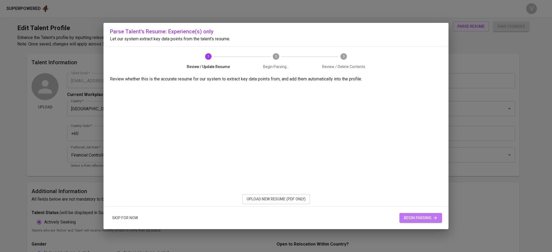
click at [419, 215] on span "begin parsing" at bounding box center [420, 218] width 34 height 7
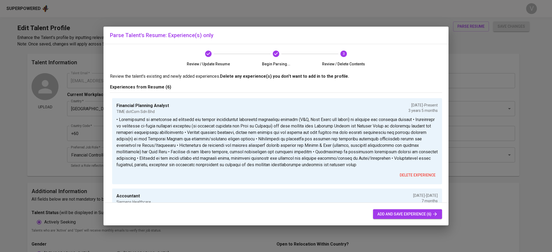
click at [416, 206] on div "add and save experience (6)" at bounding box center [275, 214] width 345 height 23
click at [415, 214] on span "add and save experience (6)" at bounding box center [407, 214] width 60 height 7
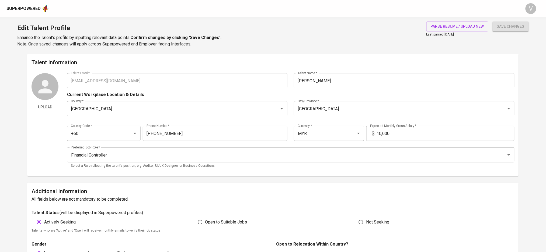
click at [37, 10] on div "Superpowered" at bounding box center [23, 9] width 34 height 6
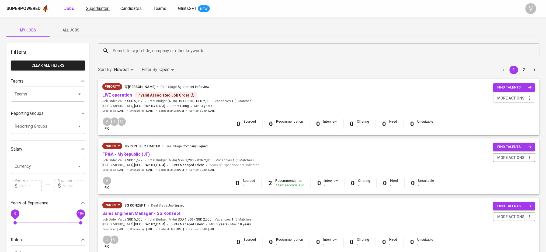
click at [102, 8] on span "Superhunter" at bounding box center [97, 8] width 23 height 5
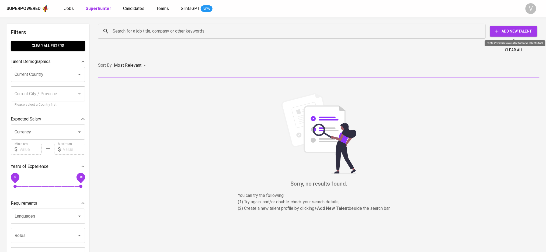
click at [531, 32] on span "Add New Talent" at bounding box center [513, 31] width 39 height 7
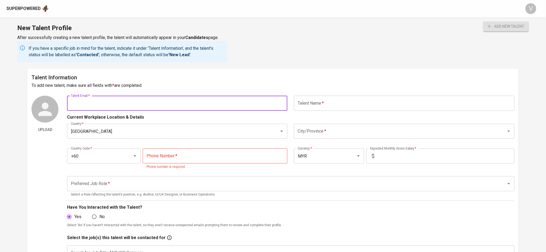
drag, startPoint x: 111, startPoint y: 105, endPoint x: 117, endPoint y: 111, distance: 8.8
click at [111, 105] on input "text" at bounding box center [177, 103] width 220 height 15
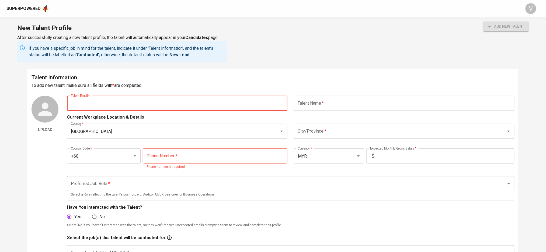
paste input "[EMAIL_ADDRESS][DOMAIN_NAME]"
type input "[EMAIL_ADDRESS][DOMAIN_NAME]"
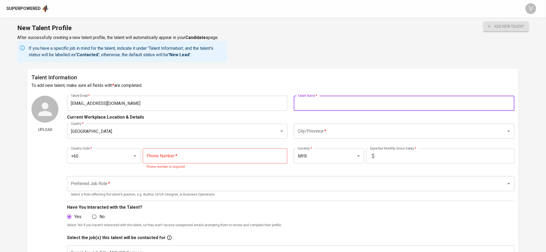
click at [329, 103] on input "text" at bounding box center [404, 103] width 220 height 15
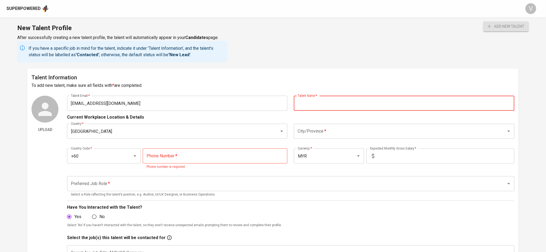
paste input "comNur Athirah Binti AdnanPROFESSIONAL"
drag, startPoint x: 351, startPoint y: 103, endPoint x: 416, endPoint y: 100, distance: 65.0
click at [412, 100] on input "comNur Athirah Binti AdnanPROFESSIONAL" at bounding box center [404, 103] width 220 height 15
type input "[PERSON_NAME]"
click at [322, 127] on input "City/Province   *" at bounding box center [396, 131] width 200 height 10
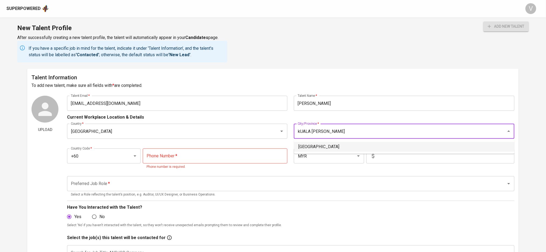
click at [308, 145] on li "Kuala Lumpur" at bounding box center [404, 147] width 220 height 10
type input "Kuala Lumpur"
click at [214, 127] on input "Malaysia" at bounding box center [169, 131] width 200 height 10
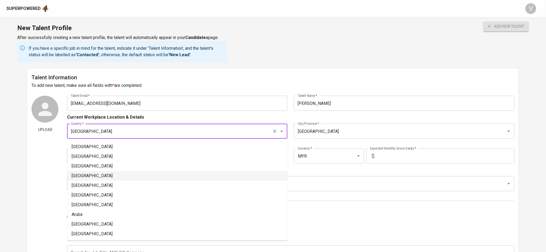
click at [264, 127] on input "Malaysia" at bounding box center [169, 131] width 200 height 10
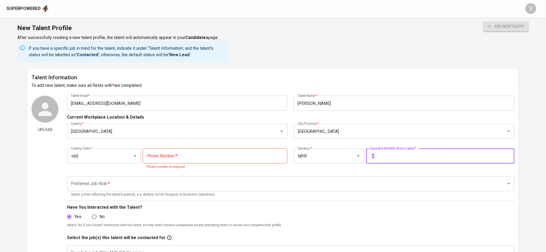
click at [384, 153] on input "text" at bounding box center [446, 156] width 138 height 15
type input "11,500"
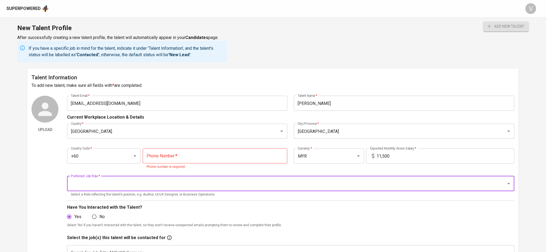
click at [151, 158] on input "tel" at bounding box center [215, 156] width 145 height 15
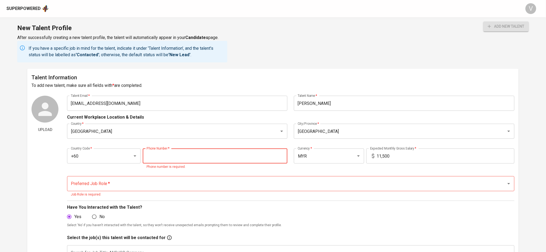
paste input "16-228-6318"
type input "16-228-6318"
click at [131, 186] on div "Preferred Job Role   * Preferred Job Role * Job Role is required." at bounding box center [290, 186] width 447 height 21
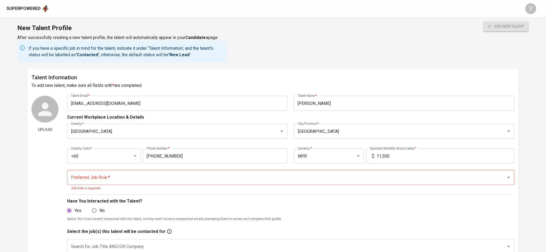
click at [44, 152] on div "Upload" at bounding box center [45, 209] width 27 height 226
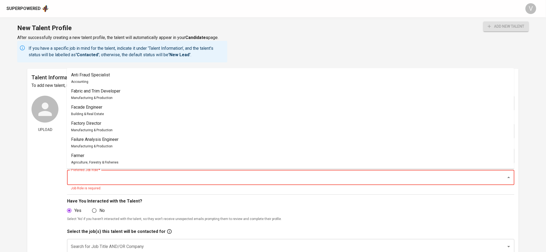
click at [127, 180] on input "Preferred Job Role   *" at bounding box center [282, 178] width 427 height 10
click at [48, 180] on div "Upload" at bounding box center [45, 209] width 27 height 226
click at [154, 177] on input "Preferred Job Role   *" at bounding box center [282, 178] width 427 height 10
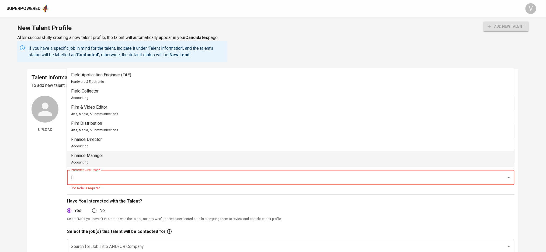
click at [116, 159] on li "Finance Manager Accounting" at bounding box center [290, 159] width 447 height 16
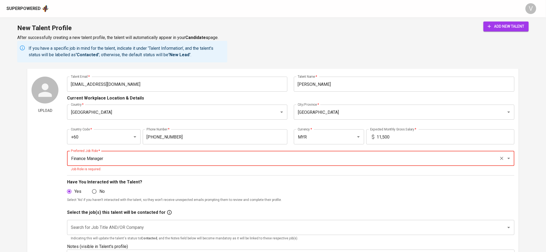
scroll to position [72, 0]
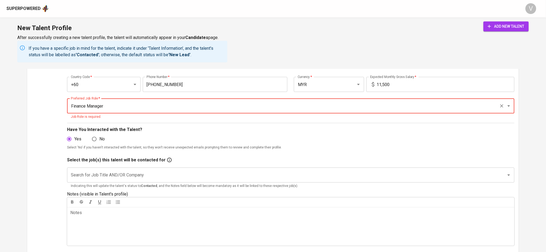
type input "Finance Manager"
click at [91, 175] on input "Search for Job Title AND/OR Company" at bounding box center [282, 175] width 427 height 10
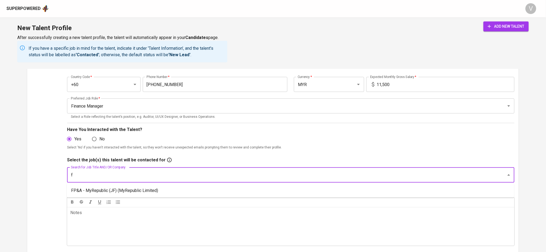
type input "fp"
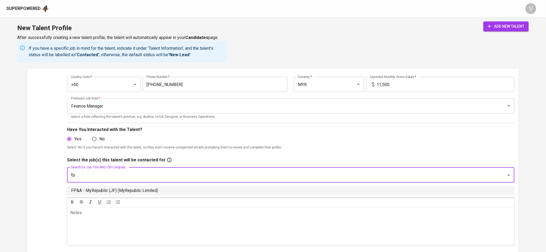
click at [84, 189] on li "FP&A - MyRepublic (JF) (MyRepublic Limited)" at bounding box center [290, 191] width 447 height 10
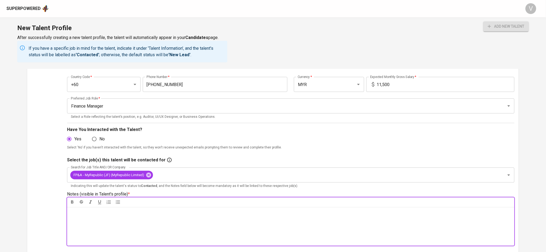
click at [87, 217] on div "Notes * ﻿" at bounding box center [290, 226] width 447 height 39
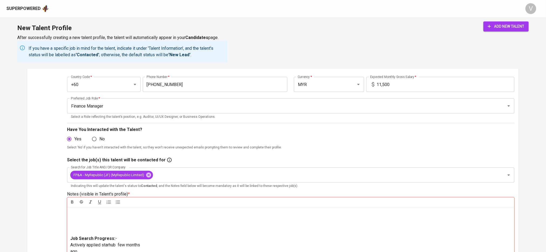
click at [73, 233] on p at bounding box center [290, 223] width 441 height 26
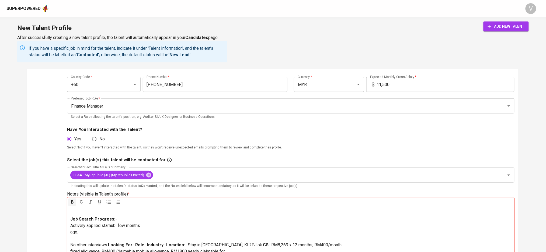
click at [71, 219] on span "Job Search Progress:" at bounding box center [92, 219] width 45 height 5
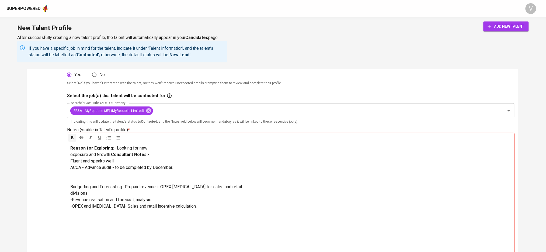
scroll to position [144, 0]
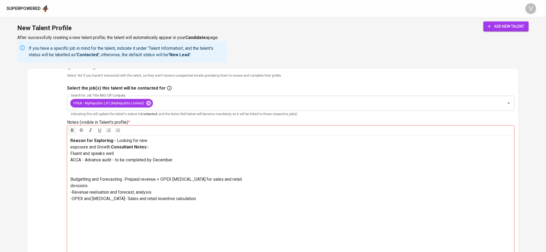
click at [85, 227] on p at bounding box center [290, 237] width 441 height 71
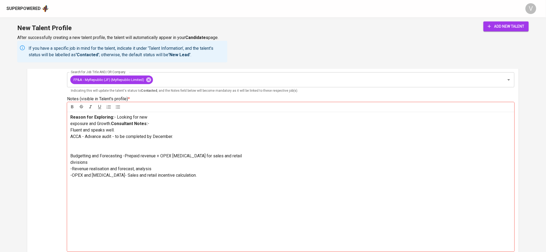
scroll to position [179, 0]
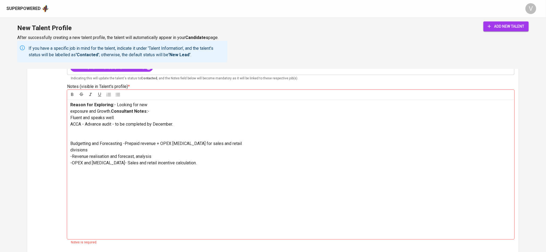
click at [86, 221] on p at bounding box center [290, 201] width 441 height 71
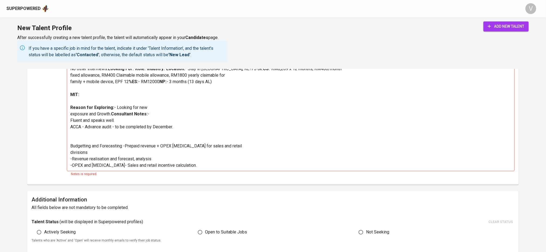
scroll to position [287, 0]
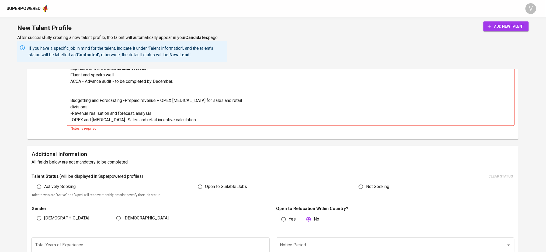
click at [96, 124] on p "Reason for Exploring: - Looking for new exposure and Growth. Consultant Notes: …" at bounding box center [290, 91] width 441 height 65
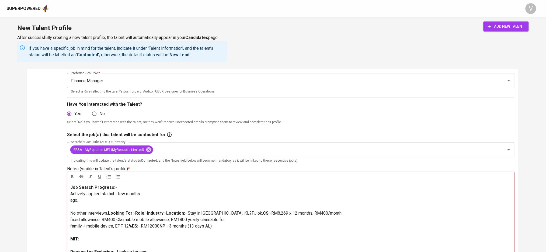
scroll to position [110, 0]
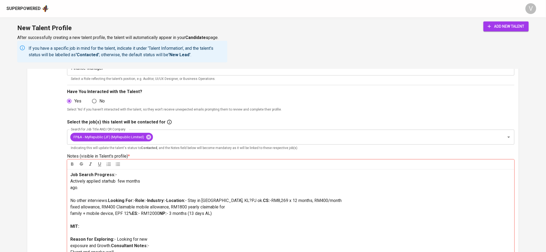
click at [144, 182] on p "Job Search Progress: - Actively applied starhub few months ago. No other interv…" at bounding box center [290, 194] width 441 height 45
click at [69, 189] on div "Job Search Progress: - Actively applied starhub few months ago. No other interv…" at bounding box center [290, 236] width 447 height 134
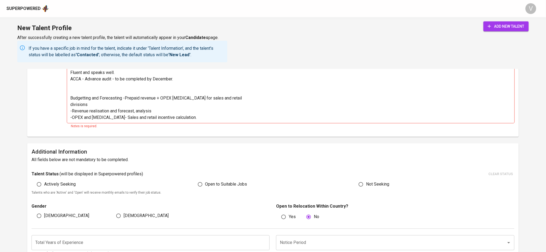
scroll to position [325, 0]
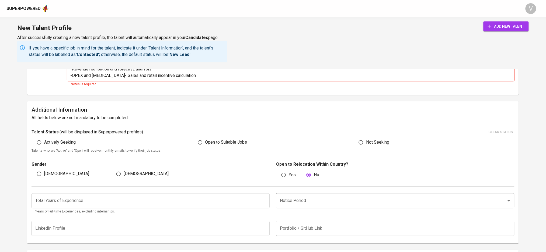
click at [71, 154] on div "Talent Status ( will be displayed in Superpowered profiles ) clear status Activ…" at bounding box center [273, 141] width 483 height 26
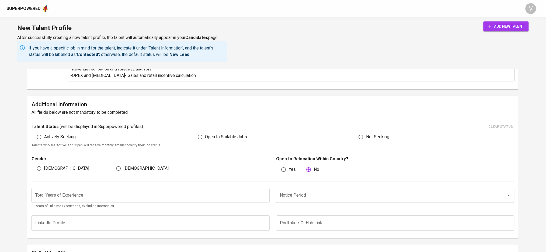
click at [59, 141] on span "Actively Seeking" at bounding box center [60, 137] width 32 height 6
click at [44, 142] on input "Actively Seeking" at bounding box center [39, 137] width 10 height 10
radio input "true"
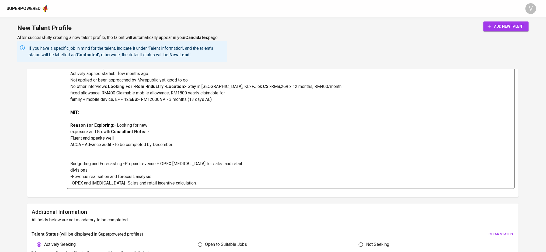
scroll to position [0, 0]
click at [71, 167] on div "Job Search Progress: - Actively applied starhub few months ago. Not applied or …" at bounding box center [290, 125] width 447 height 127
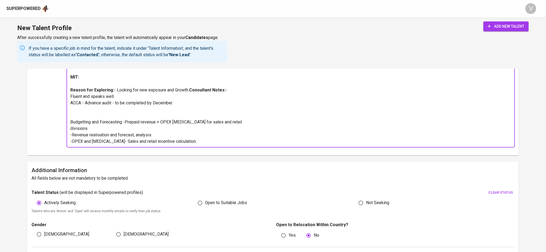
scroll to position [325, 0]
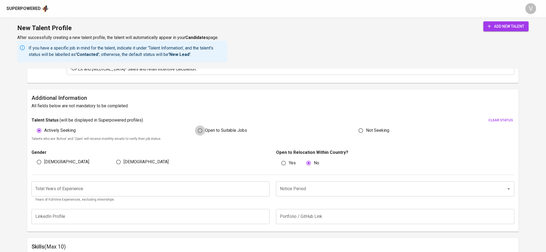
click at [203, 136] on input "Open to Suitable Jobs" at bounding box center [200, 131] width 10 height 10
radio input "true"
click at [117, 168] on input "[DEMOGRAPHIC_DATA]" at bounding box center [118, 162] width 10 height 10
radio input "true"
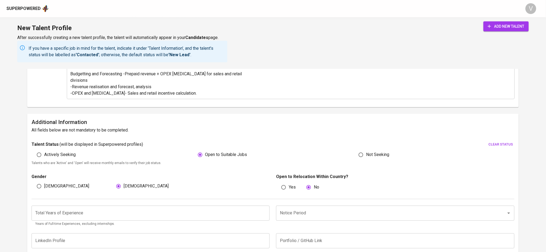
scroll to position [253, 0]
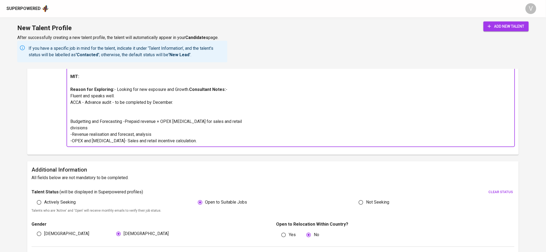
click at [81, 122] on span "- Fluent and speaks well. ACCA - Advance audit - to be completed by December. B…" at bounding box center [156, 115] width 172 height 57
click at [101, 122] on span "- Fluent and speaks well. ACCA affiliate - Advance audit - to be completed by D…" at bounding box center [156, 115] width 172 height 57
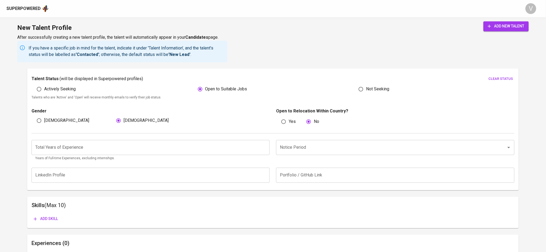
scroll to position [0, 0]
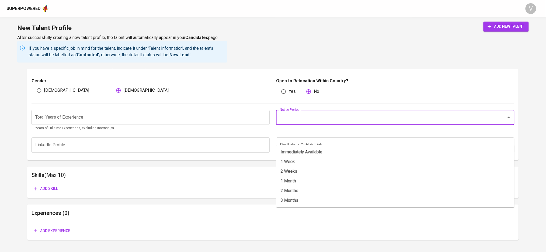
click at [284, 123] on input "Notice Period" at bounding box center [387, 117] width 218 height 10
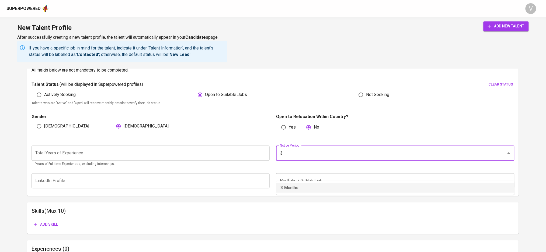
click at [288, 186] on li "3 Months" at bounding box center [395, 188] width 238 height 10
type input "3 Months"
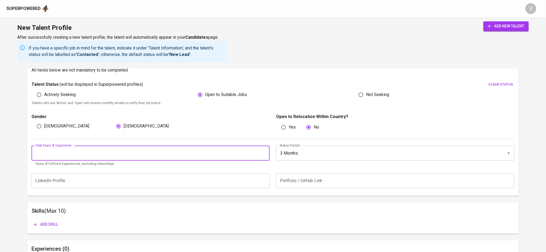
click at [203, 161] on input "number" at bounding box center [151, 153] width 238 height 15
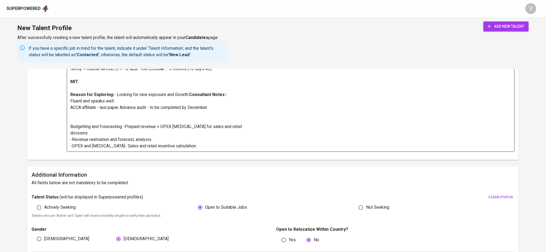
scroll to position [65, 0]
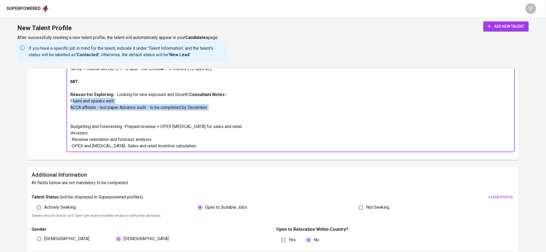
drag, startPoint x: 212, startPoint y: 125, endPoint x: 65, endPoint y: 120, distance: 146.9
click at [65, 120] on div "Upload Talent Email   * tiraadnan@gmail.com Talent Email * Talent Name   * Nur …" at bounding box center [273, 2] width 483 height 308
click at [121, 122] on p "Reason for Exploring: - Looking for new exposure and Growth. Consultant Notes: …" at bounding box center [290, 121] width 441 height 58
click at [94, 131] on p "Reason for Exploring: - Looking for new exposure and Growth. Consultant Notes: …" at bounding box center [290, 121] width 441 height 58
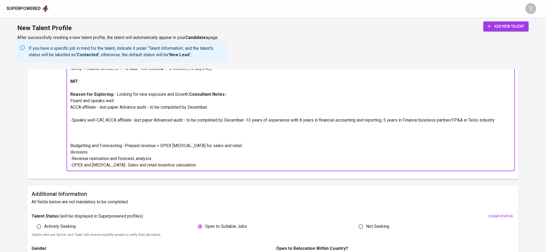
scroll to position [72, 0]
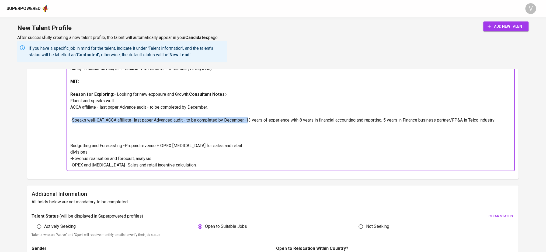
drag, startPoint x: 246, startPoint y: 132, endPoint x: 59, endPoint y: 131, distance: 187.7
click at [59, 131] on div "Upload Talent Email   * tiraadnan@gmail.com Talent Email * Talent Name   * Nur …" at bounding box center [273, 11] width 483 height 327
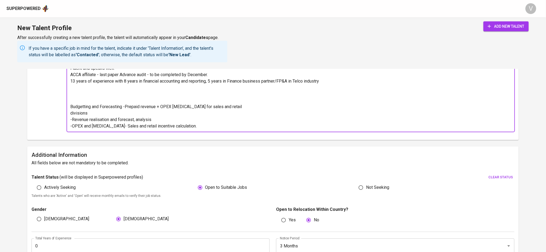
scroll to position [320, 0]
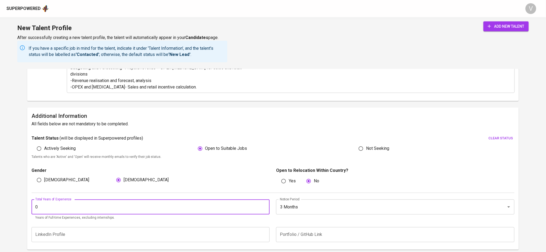
click at [70, 207] on input "0" at bounding box center [151, 207] width 238 height 15
drag, startPoint x: 62, startPoint y: 211, endPoint x: 26, endPoint y: 210, distance: 36.4
click at [26, 210] on main "Talent Information To add new talent, make sure all fields with * are completed…" at bounding box center [273, 44] width 546 height 591
type input "13"
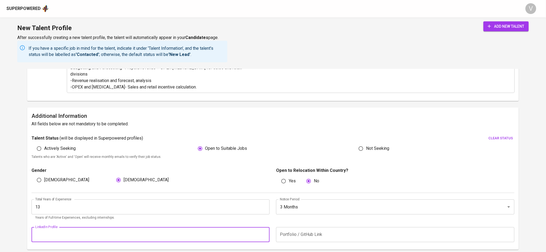
click at [62, 242] on input "text" at bounding box center [151, 235] width 238 height 15
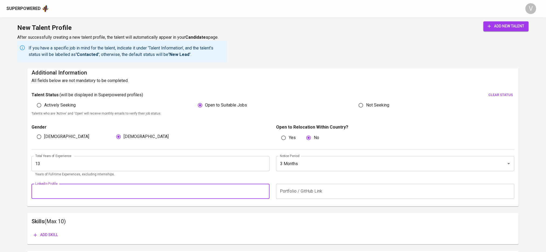
scroll to position [392, 0]
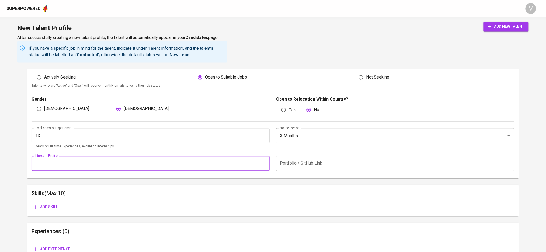
click at [316, 169] on input "text" at bounding box center [395, 163] width 238 height 15
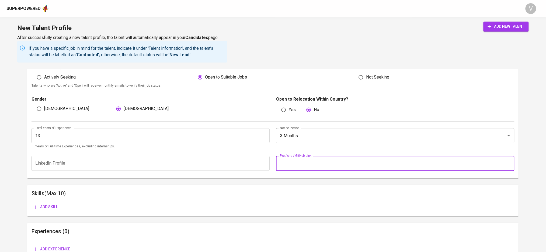
paste input "https://glints.sg.larksuite.com/file/TpJtbDgDvospTHxxnTClWQ4xghf"
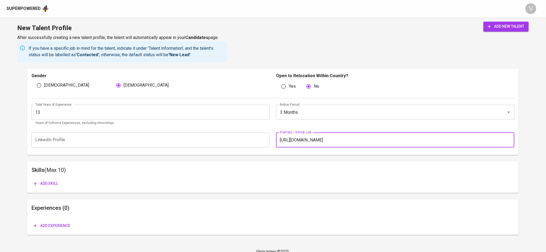
scroll to position [428, 0]
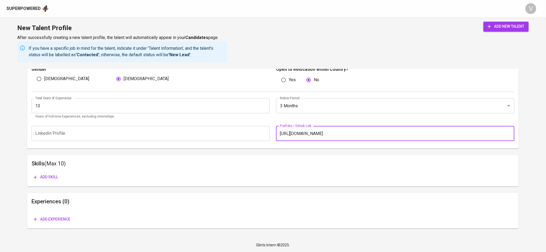
type input "https://glints.sg.larksuite.com/file/TpJtbDgDvospTHxxnTClWQ4xghf"
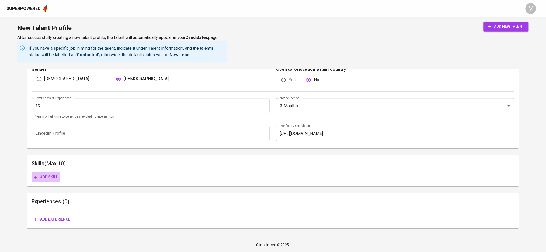
click at [43, 176] on span "Add skill" at bounding box center [46, 177] width 24 height 7
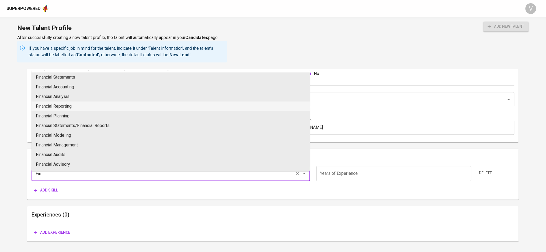
click at [48, 107] on li "Financial Reporting" at bounding box center [171, 107] width 278 height 10
type input "Financial Reporting"
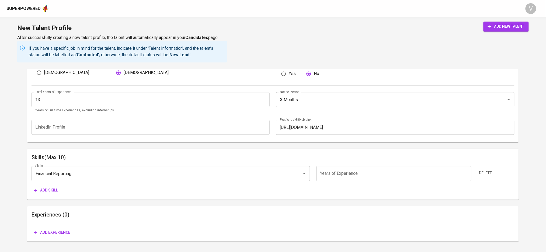
click at [36, 193] on icon "button" at bounding box center [35, 190] width 5 height 5
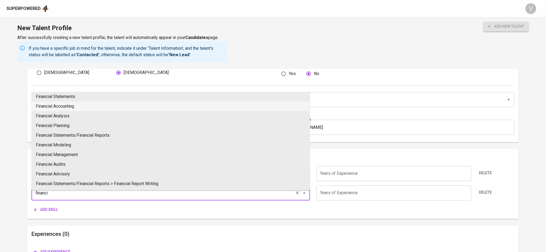
click at [78, 107] on li "Financial Accounting" at bounding box center [171, 107] width 278 height 10
type input "Financial Accounting"
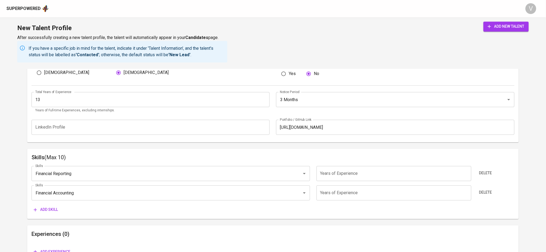
click at [42, 213] on span "Add skill" at bounding box center [46, 210] width 24 height 7
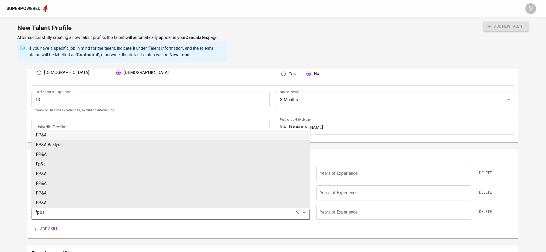
click at [51, 132] on li "FP&A" at bounding box center [171, 135] width 278 height 10
type input "FP&A"
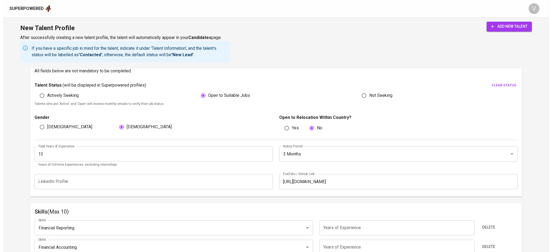
scroll to position [320, 0]
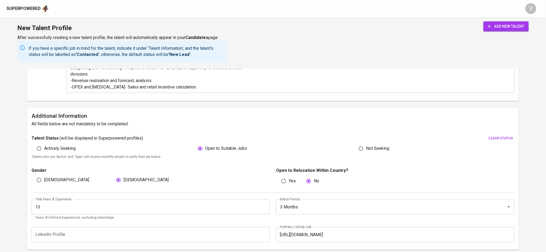
click at [503, 32] on div "add new talent" at bounding box center [505, 42] width 45 height 41
click at [504, 29] on span "add new talent" at bounding box center [506, 26] width 37 height 7
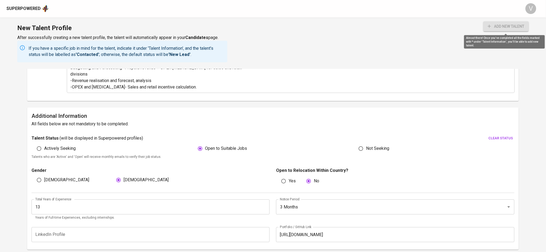
type input "FP&A"
type input "Financial Reporting"
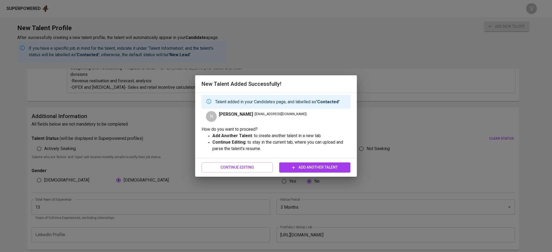
scroll to position [6, 0]
click at [298, 168] on span "Add Another Talent" at bounding box center [314, 167] width 62 height 7
click at [231, 168] on span "Continue Editing" at bounding box center [237, 167] width 62 height 7
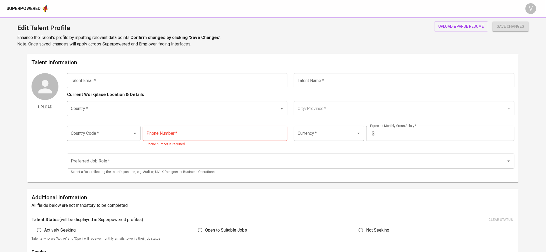
type input "[EMAIL_ADDRESS][DOMAIN_NAME]"
type input "[PERSON_NAME]"
type input "Malaysia"
type input "Kuala Lumpur"
type input "+60"
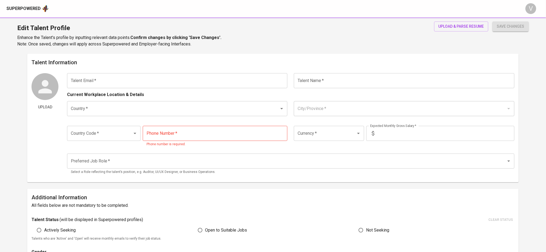
type input "16-228-6318"
type input "MYR"
type input "11,500"
type input "Finance Manager"
radio input "true"
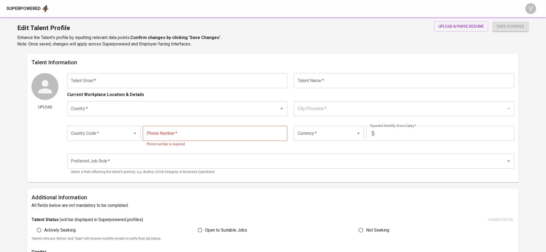
radio input "true"
type input "13"
type input "3 Months"
type input "https://glints.sg.larksuite.com/file/TpJtbDgDvospTHxxnTClWQ4xghf"
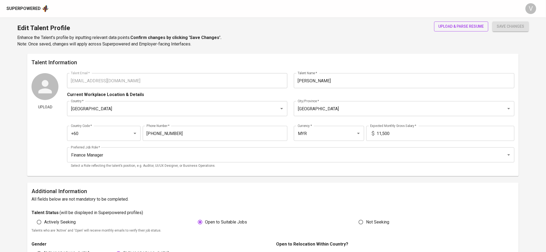
click at [455, 27] on span "upload & parse resume" at bounding box center [461, 26] width 46 height 7
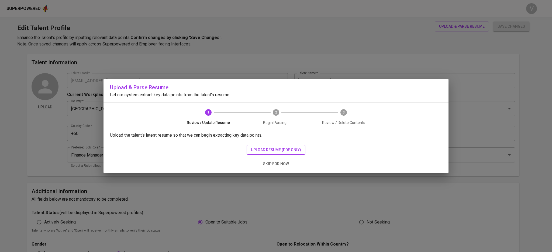
click at [263, 151] on span "upload resume (pdf only)" at bounding box center [276, 150] width 50 height 7
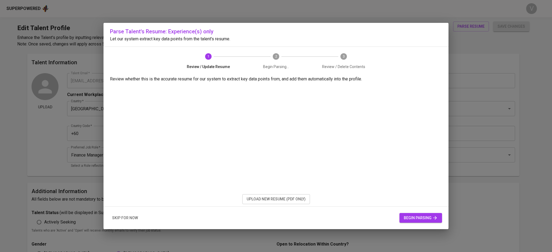
click at [414, 216] on span "begin parsing" at bounding box center [420, 218] width 34 height 7
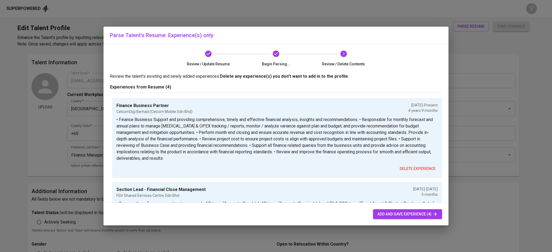
click at [391, 213] on span "add and save experience (4)" at bounding box center [407, 214] width 60 height 7
